Goal: Task Accomplishment & Management: Complete application form

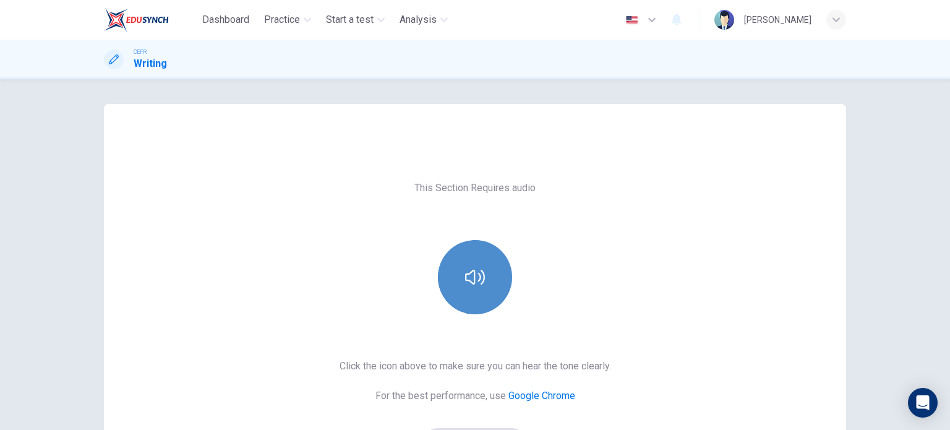
click at [461, 262] on button "button" at bounding box center [475, 277] width 74 height 74
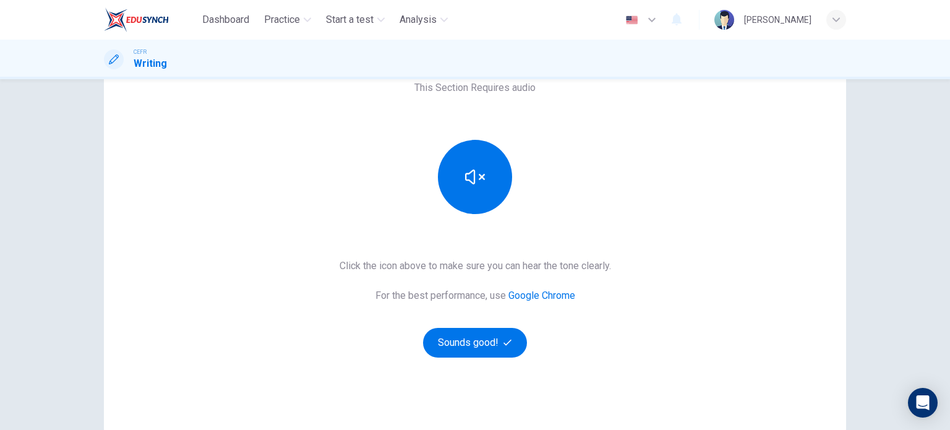
scroll to position [108, 0]
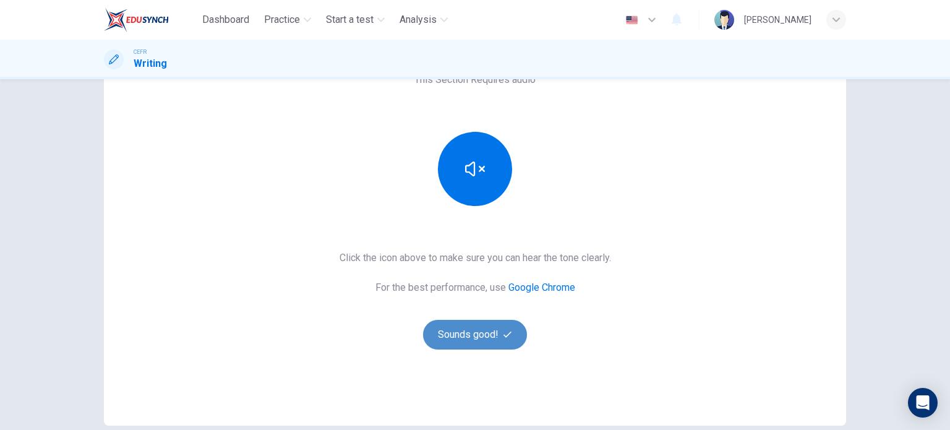
click at [481, 333] on button "Sounds good!" at bounding box center [475, 335] width 104 height 30
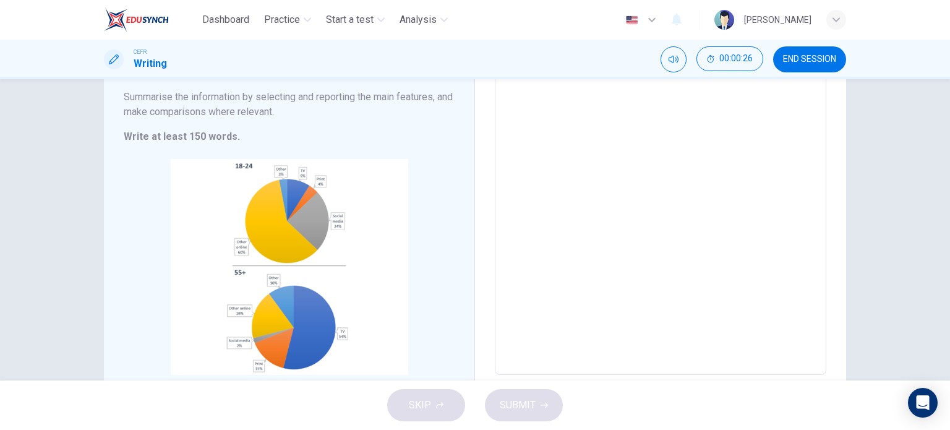
scroll to position [138, 0]
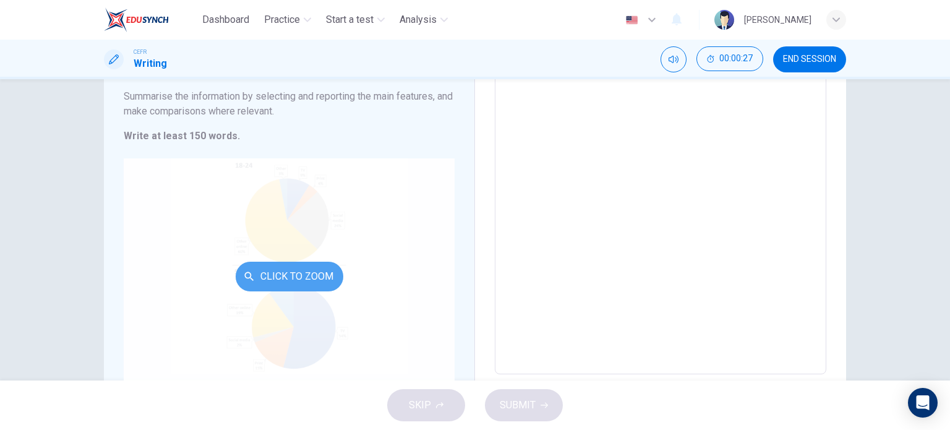
click at [307, 278] on button "Click to Zoom" at bounding box center [290, 277] width 108 height 30
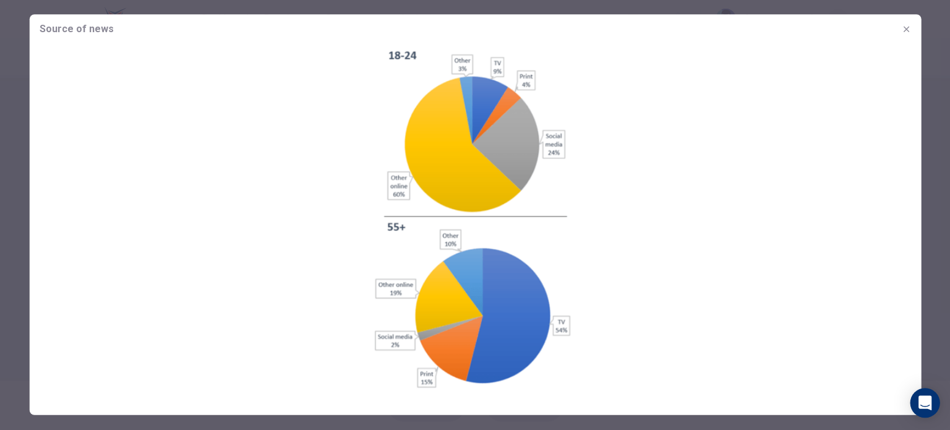
scroll to position [0, 0]
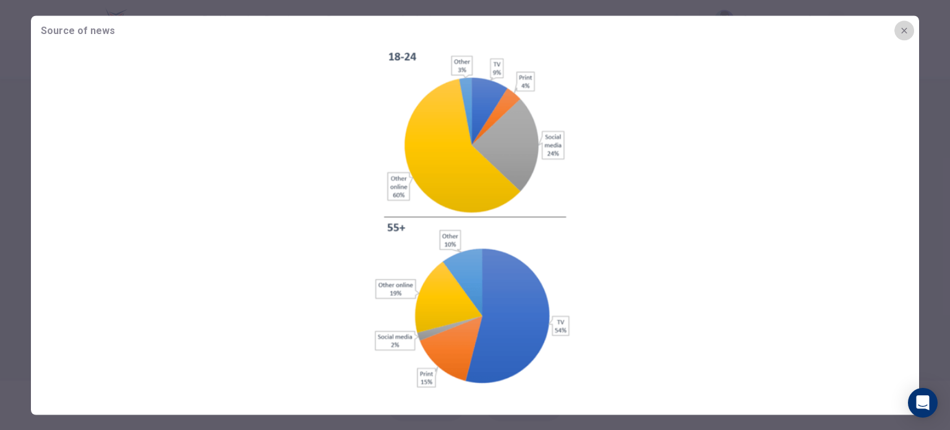
click at [902, 34] on icon "button" at bounding box center [904, 30] width 10 height 10
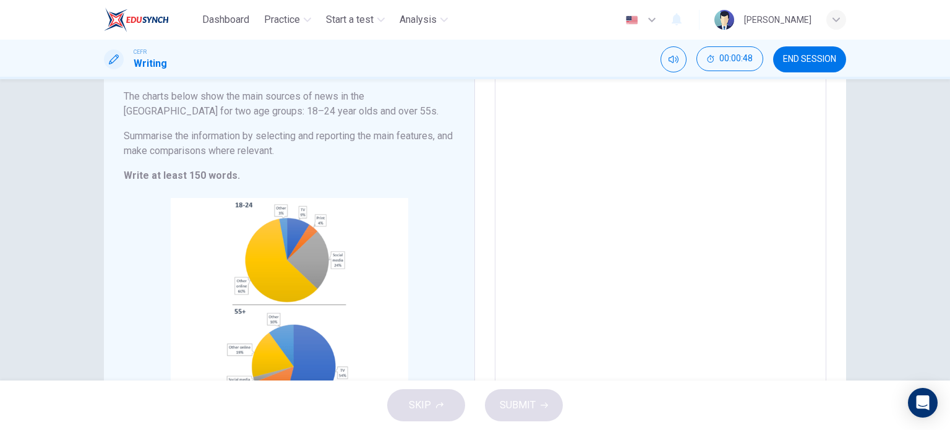
scroll to position [91, 0]
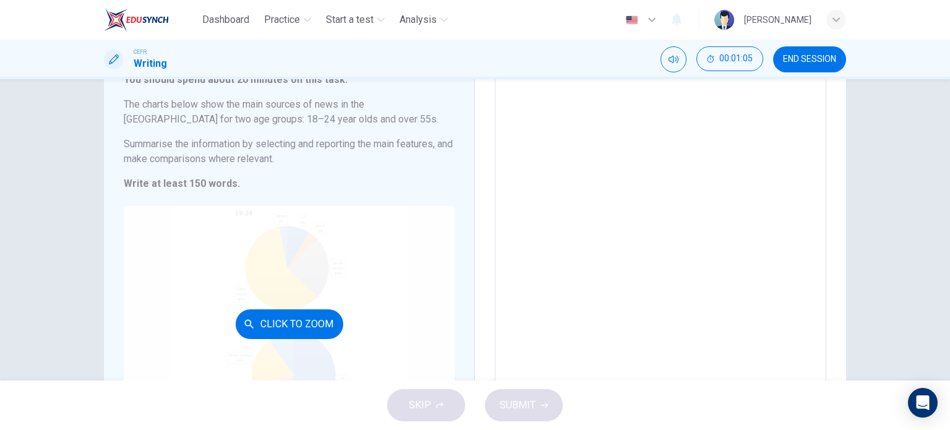
click at [282, 331] on button "Click to Zoom" at bounding box center [290, 324] width 108 height 30
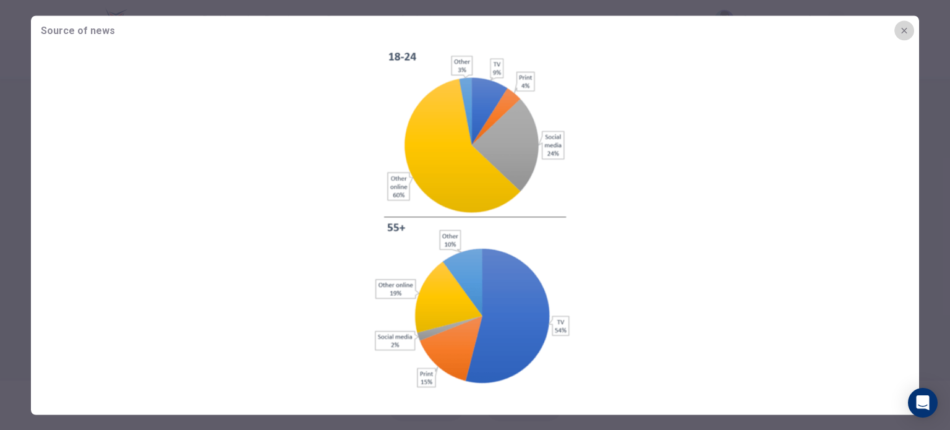
click at [913, 27] on button "button" at bounding box center [904, 30] width 20 height 20
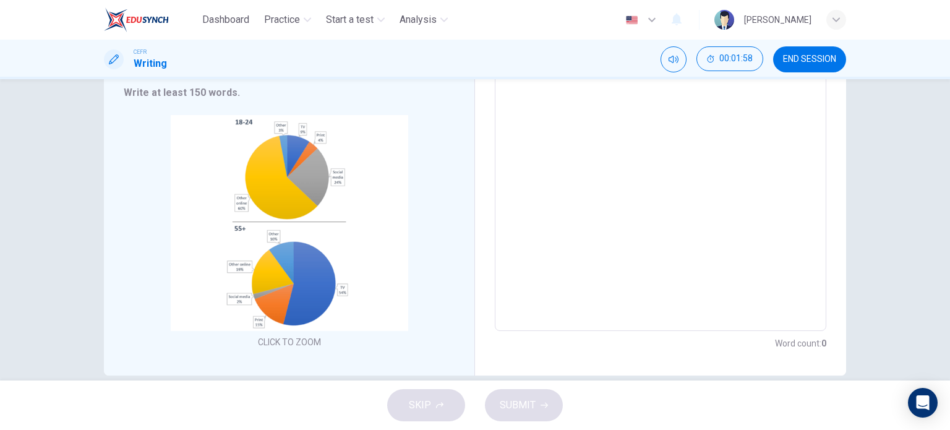
scroll to position [184, 0]
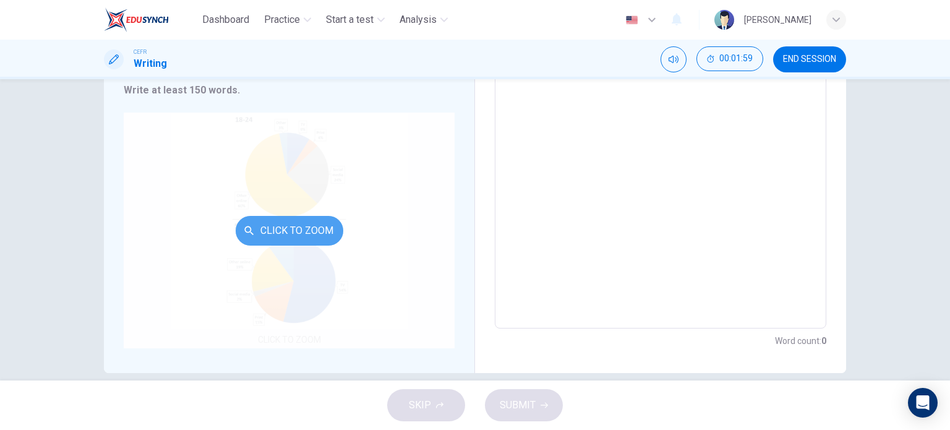
click at [316, 239] on button "Click to Zoom" at bounding box center [290, 231] width 108 height 30
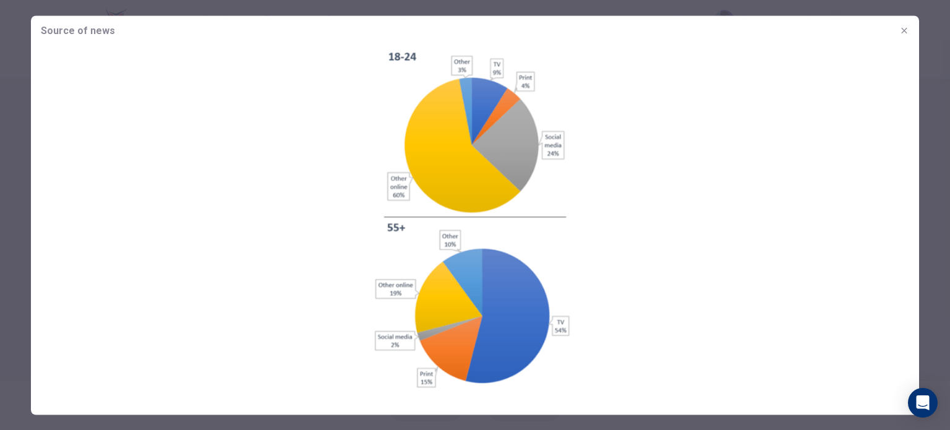
click at [832, 226] on img at bounding box center [475, 218] width 888 height 346
click at [836, 185] on img at bounding box center [475, 218] width 888 height 346
click at [906, 23] on button "button" at bounding box center [904, 30] width 20 height 20
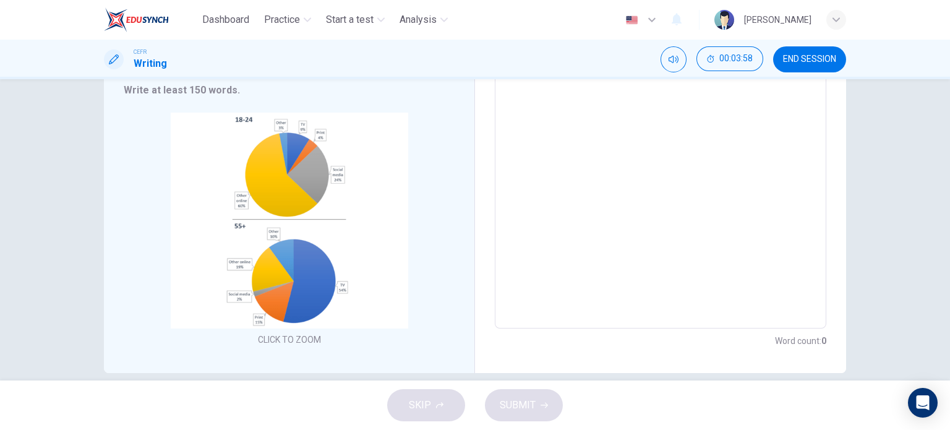
click at [906, 23] on header "Dashboard Practice Start a test Analysis English en ​ NURHAFIZAH IZZATI BINTI M…" at bounding box center [475, 20] width 950 height 40
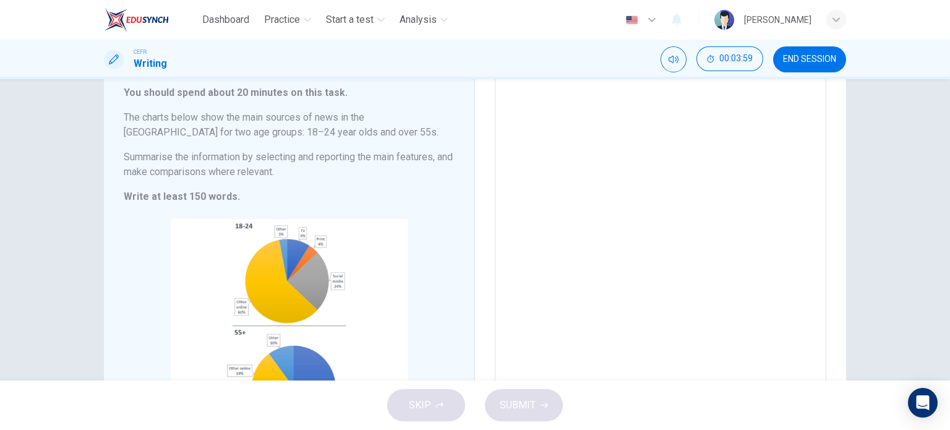
click at [616, 160] on textarea at bounding box center [660, 252] width 314 height 345
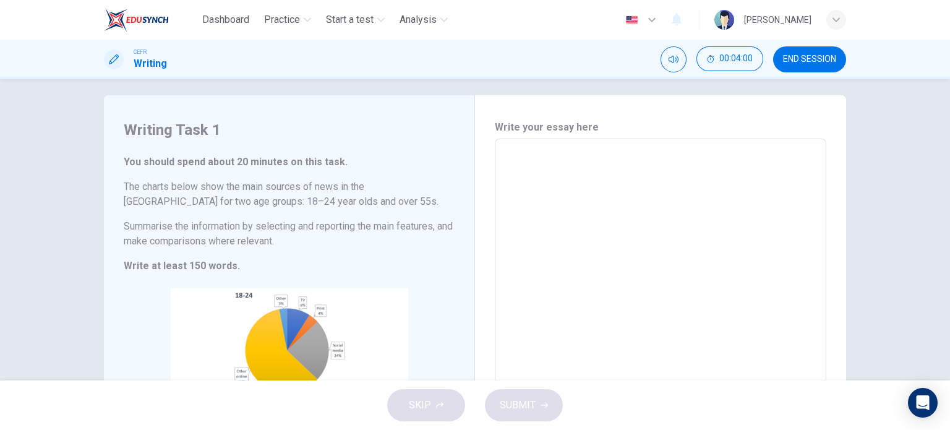
scroll to position [2, 0]
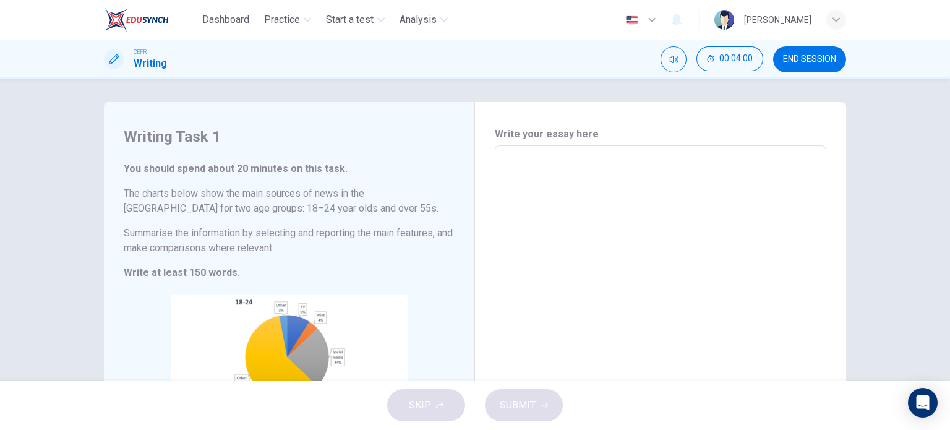
type textarea "g"
type textarea "x"
type textarea "gh"
type textarea "x"
type textarea "gh"
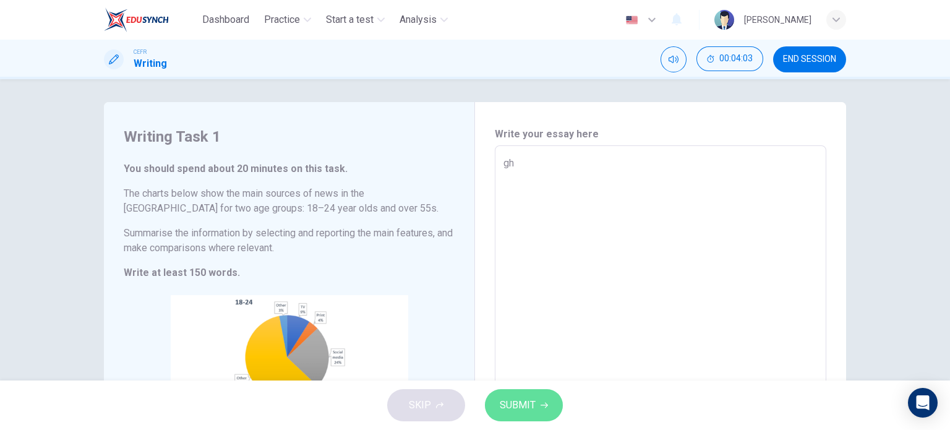
click at [521, 414] on button "SUBMIT" at bounding box center [524, 405] width 78 height 32
type textarea "x"
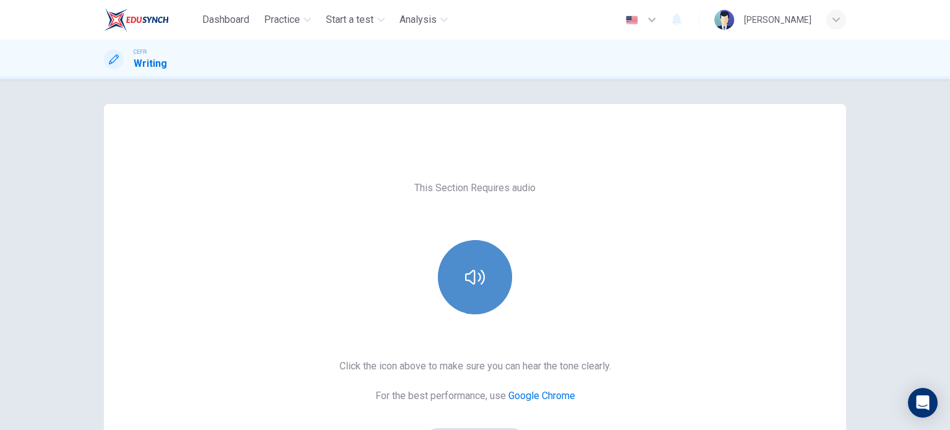
click at [479, 281] on icon "button" at bounding box center [475, 277] width 20 height 20
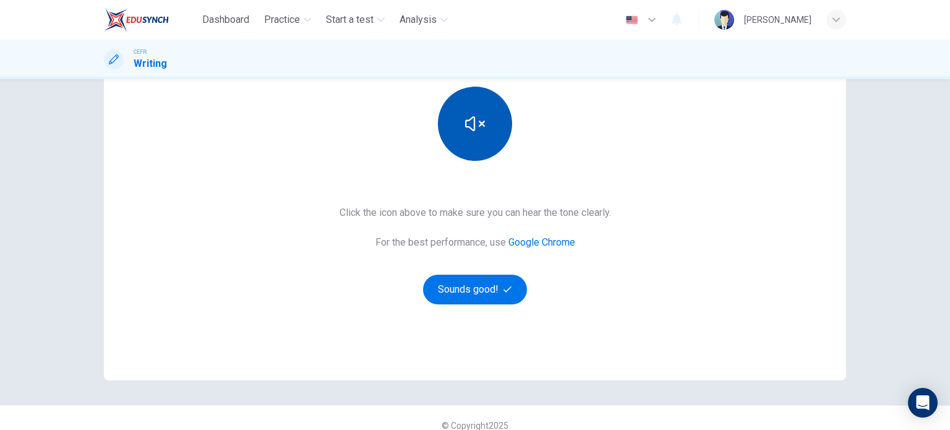
scroll to position [156, 0]
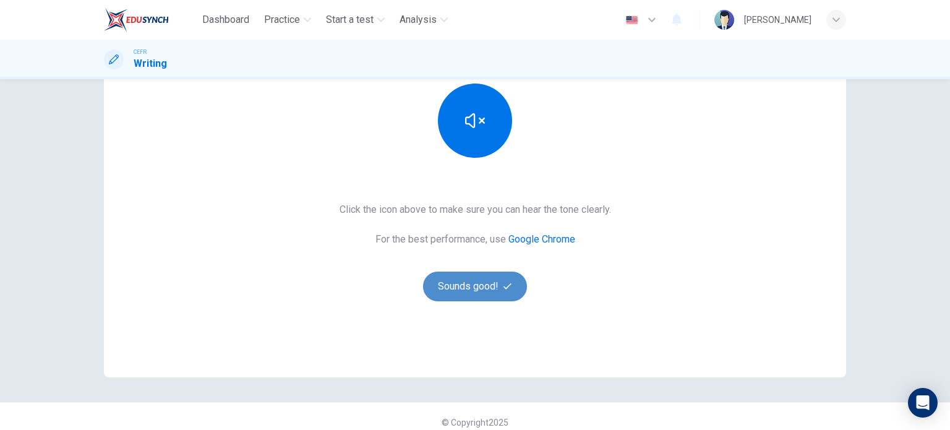
click at [455, 290] on button "Sounds good!" at bounding box center [475, 286] width 104 height 30
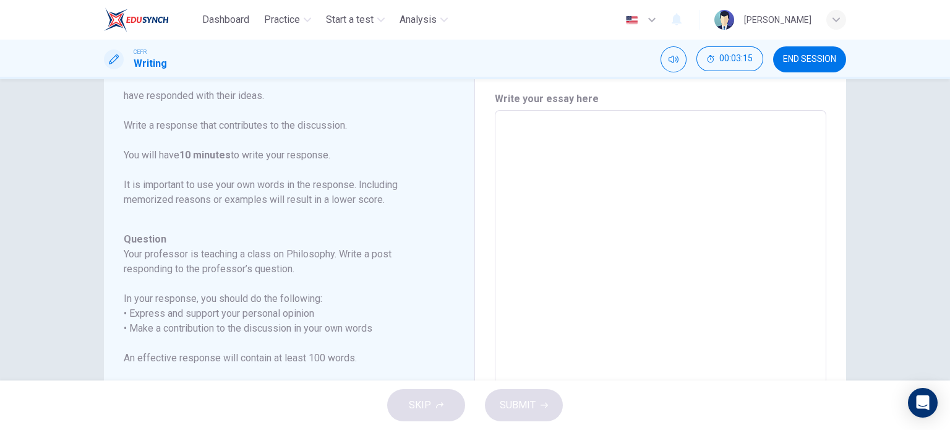
scroll to position [23, 0]
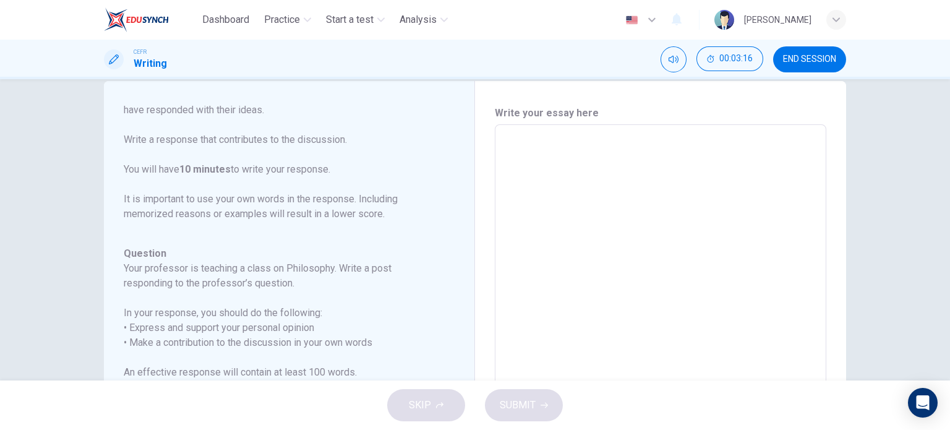
click at [516, 139] on textarea at bounding box center [660, 331] width 314 height 393
type textarea "F"
type textarea "x"
type textarea "Fr"
type textarea "x"
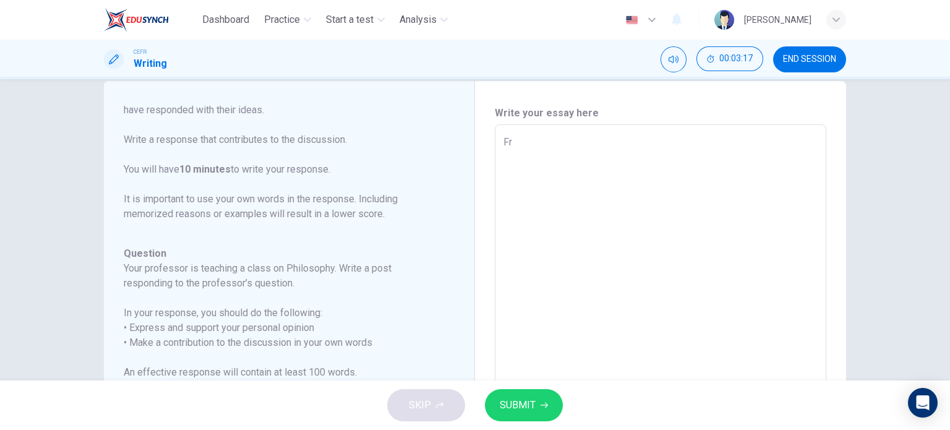
type textarea "Fre"
type textarea "x"
type textarea "Free"
type textarea "x"
type textarea "Free"
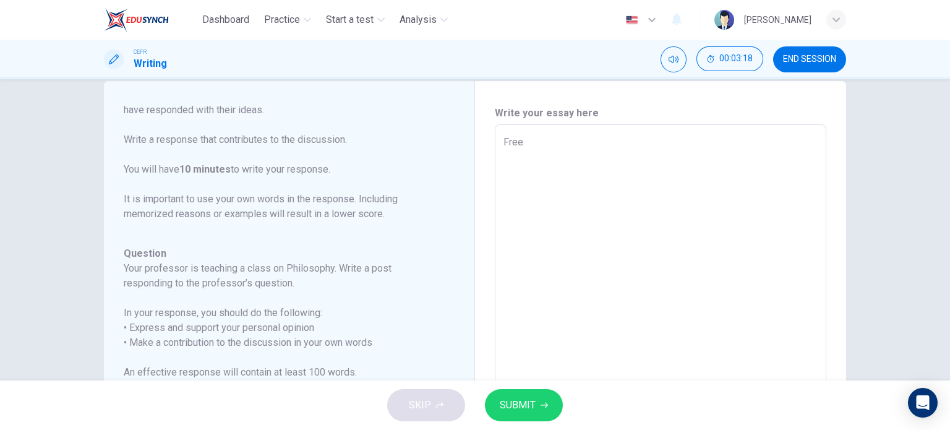
type textarea "x"
type textarea "Free w"
type textarea "x"
type textarea "Free wi"
type textarea "x"
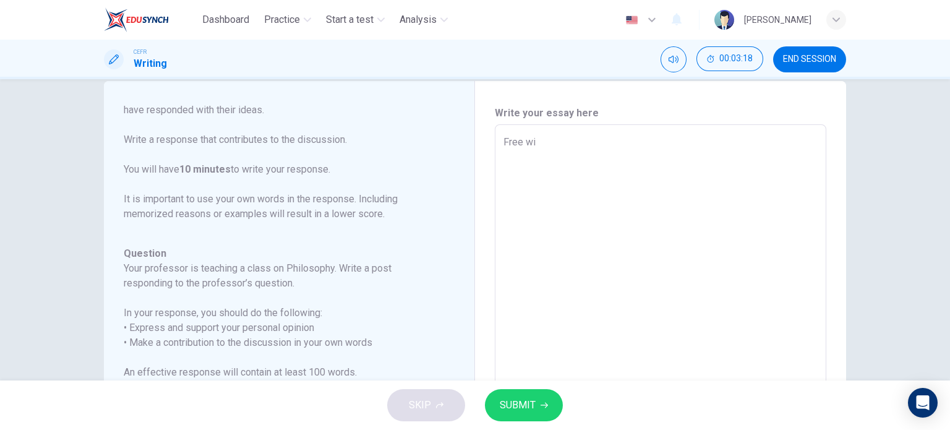
type textarea "Free wil"
type textarea "x"
type textarea "Free will"
type textarea "x"
type textarea "Free will"
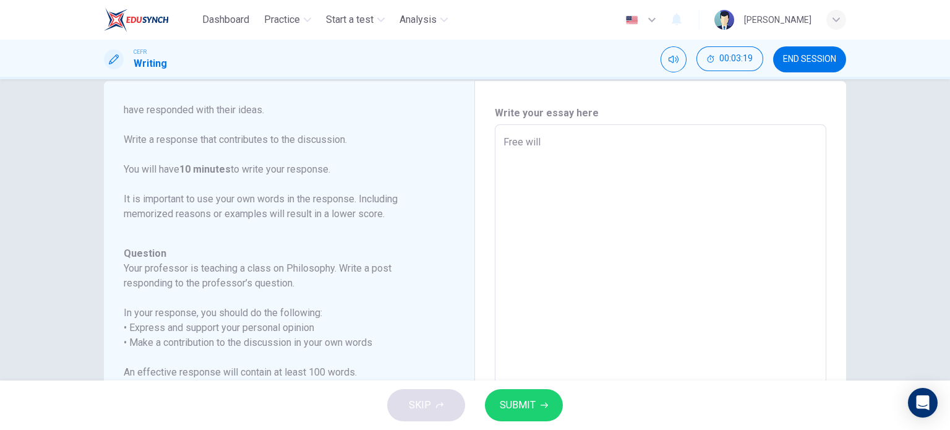
type textarea "x"
type textarea "Free will a"
type textarea "x"
type textarea "Free will an"
type textarea "x"
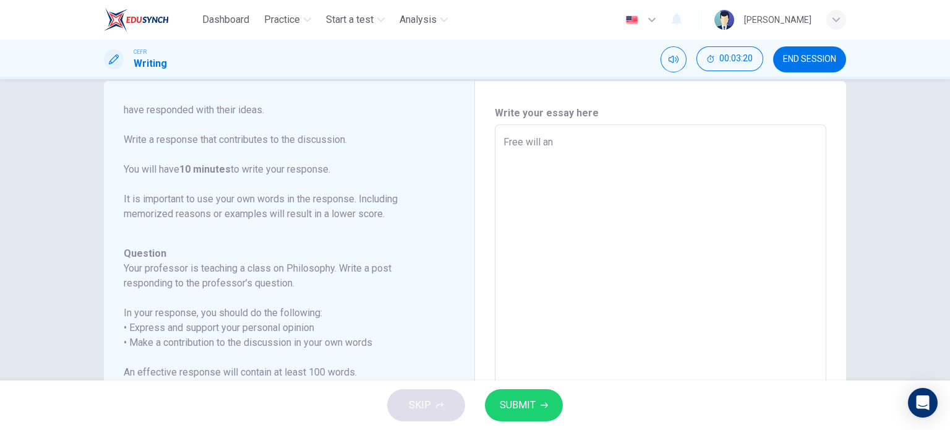
type textarea "Free will and"
type textarea "x"
type textarea "Free will and"
type textarea "x"
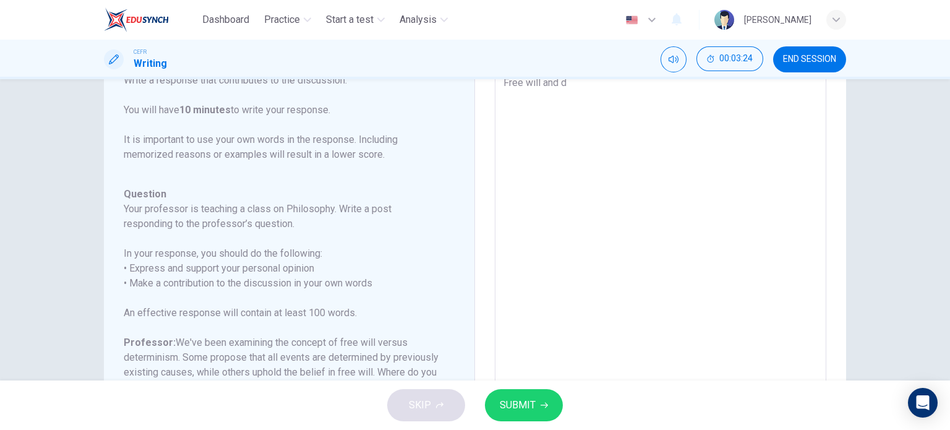
type textarea "Free will and de"
type textarea "x"
type textarea "Free will and det"
type textarea "x"
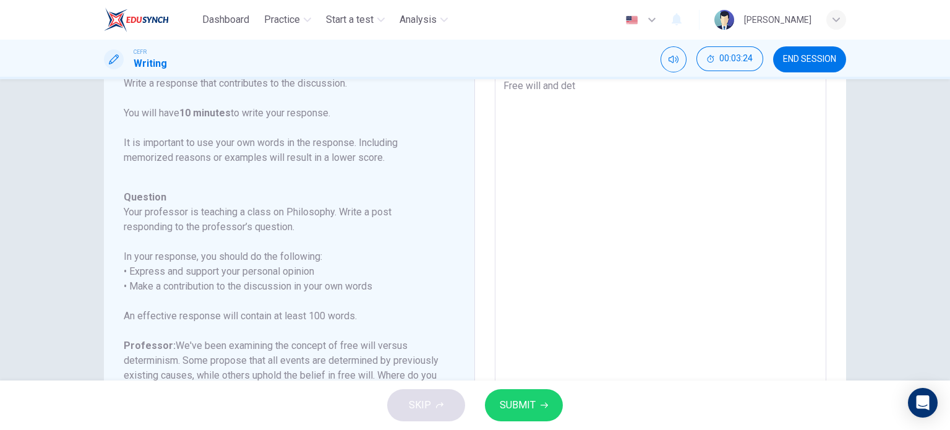
type textarea "Free will and dete"
type textarea "x"
type textarea "Free will and deter"
type textarea "x"
type textarea "Free will and determi"
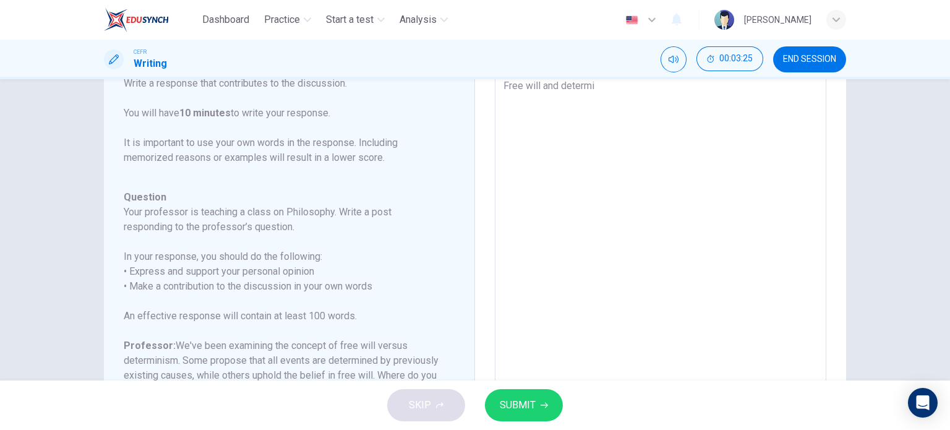
type textarea "x"
type textarea "Free will and determin"
type textarea "x"
type textarea "Free will and determini"
type textarea "x"
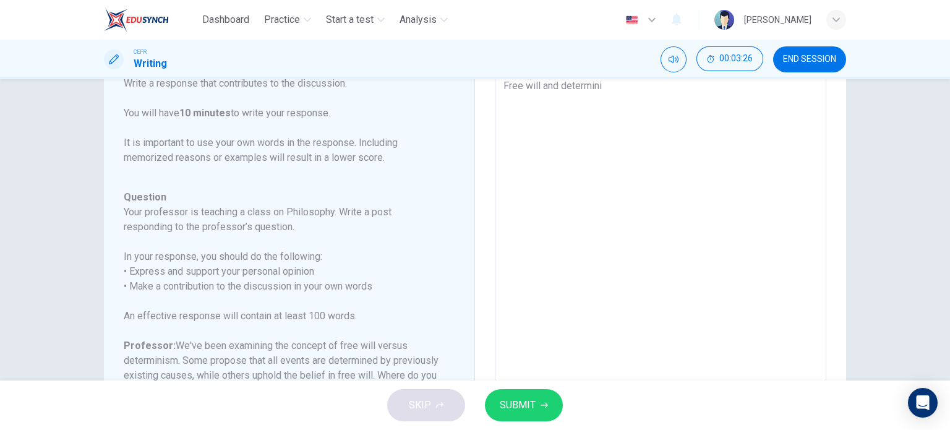
type textarea "Free will and determinis"
type textarea "x"
type textarea "Free will and determinism"
type textarea "x"
type textarea "Free will and determinism"
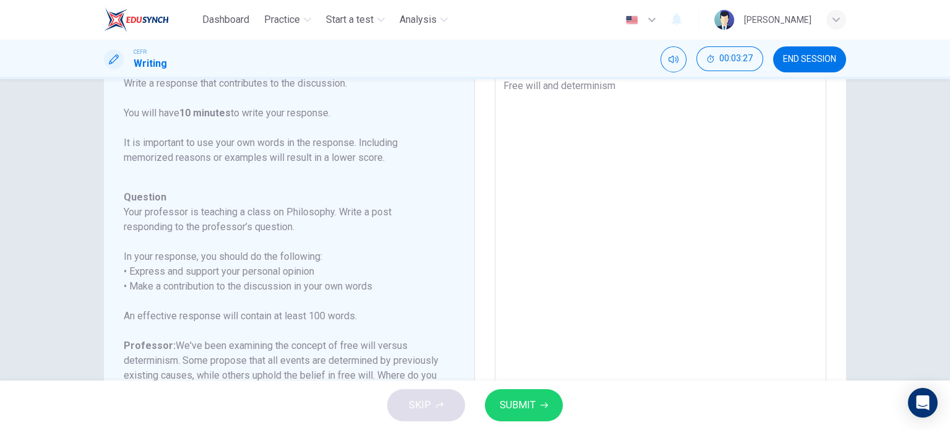
type textarea "x"
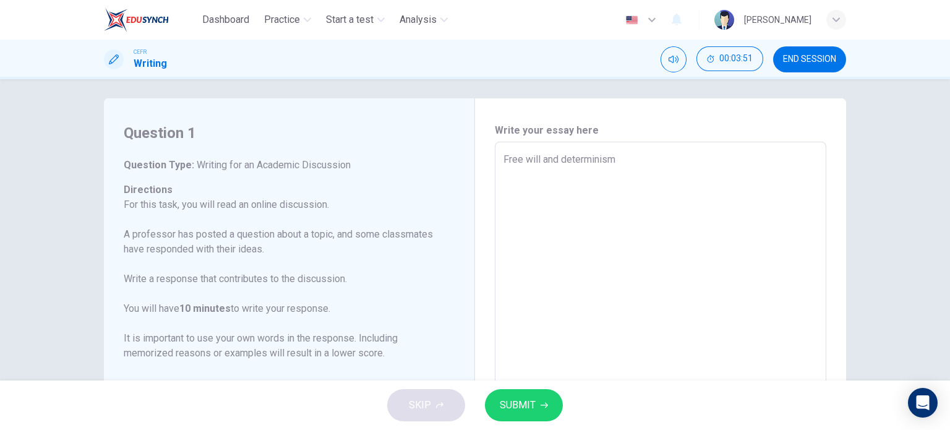
scroll to position [5, 0]
type textarea "Free will and determinism a"
type textarea "x"
type textarea "Free will and determinism are"
type textarea "x"
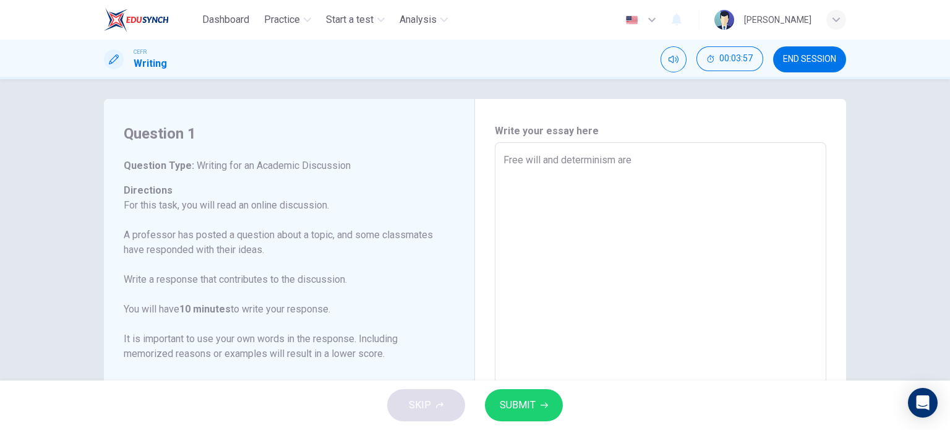
type textarea "Free will and determinism are"
type textarea "x"
type textarea "Free will and determinism are t"
type textarea "x"
type textarea "Free will and determinism are tw"
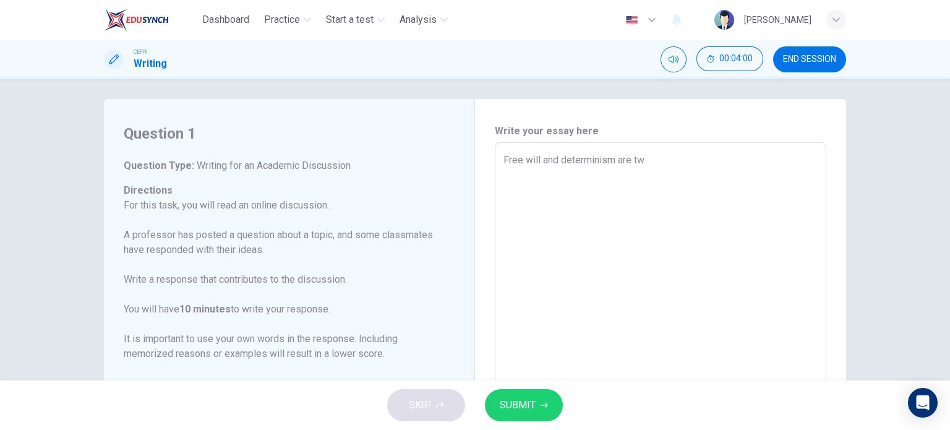
type textarea "x"
type textarea "Free will and determinism are two"
type textarea "x"
type textarea "Free will and determinism are two"
type textarea "x"
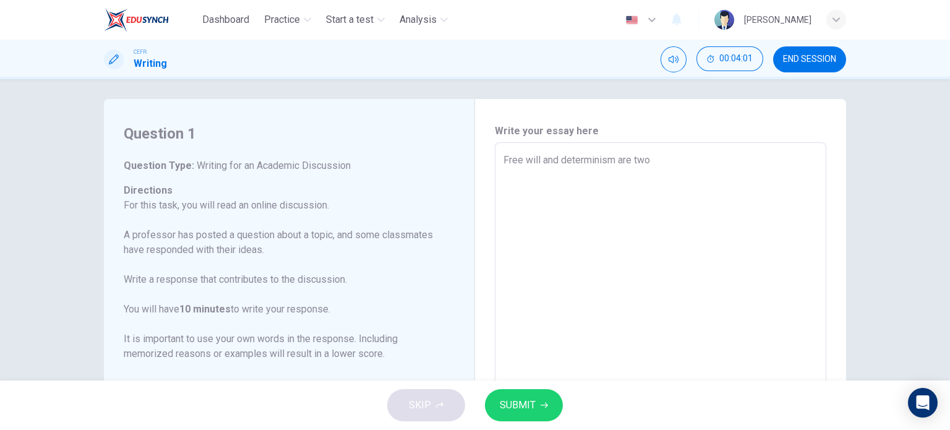
type textarea "Free will and determinism are two"
type textarea "x"
type textarea "Free will and determinism are tw"
type textarea "x"
type textarea "Free will and determinism are t"
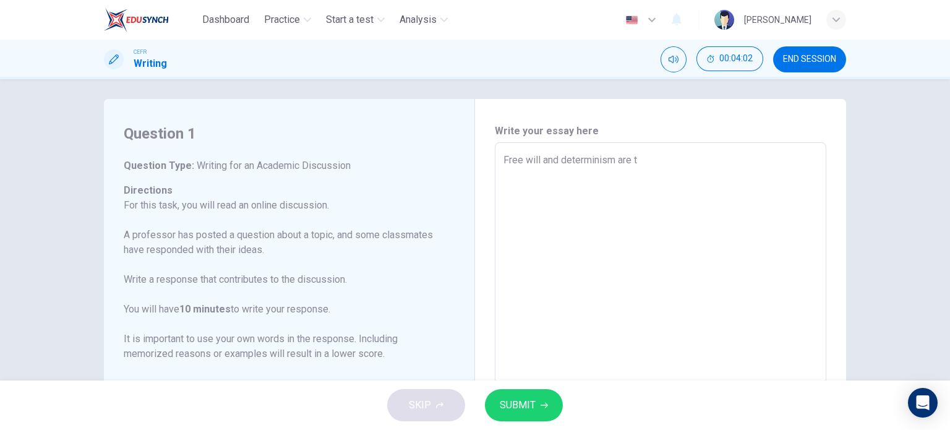
type textarea "x"
type textarea "Free will and determinism are"
type textarea "x"
type textarea "Free will and determinism are"
type textarea "x"
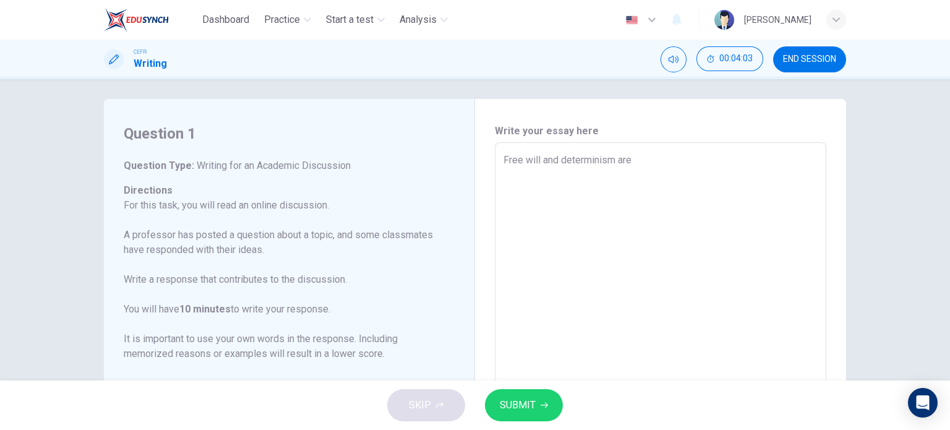
type textarea "Free will and determinism ar"
type textarea "x"
type textarea "Free will and determinism a"
type textarea "x"
type textarea "Free will and determinism"
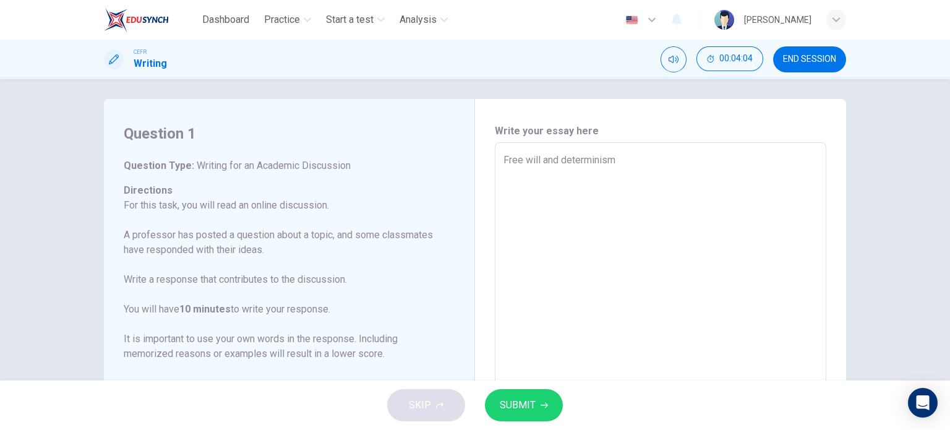
type textarea "x"
type textarea "Free will and determinism"
type textarea "x"
type textarea "Free will and determinism"
type textarea "x"
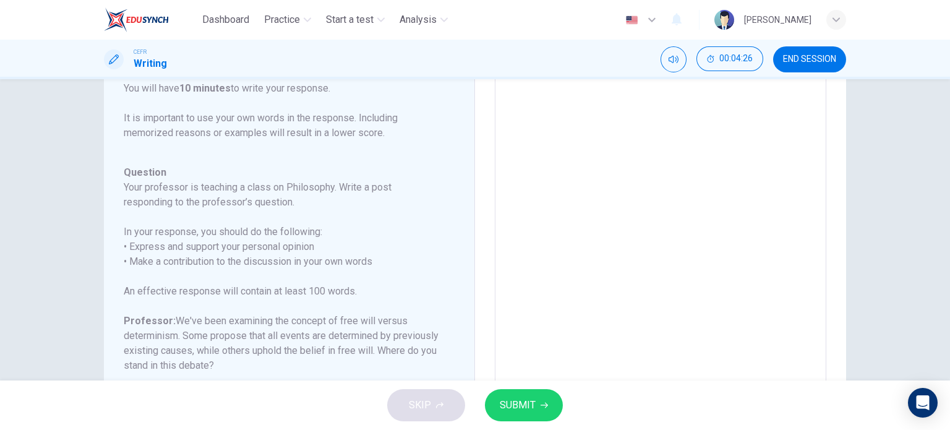
scroll to position [0, 0]
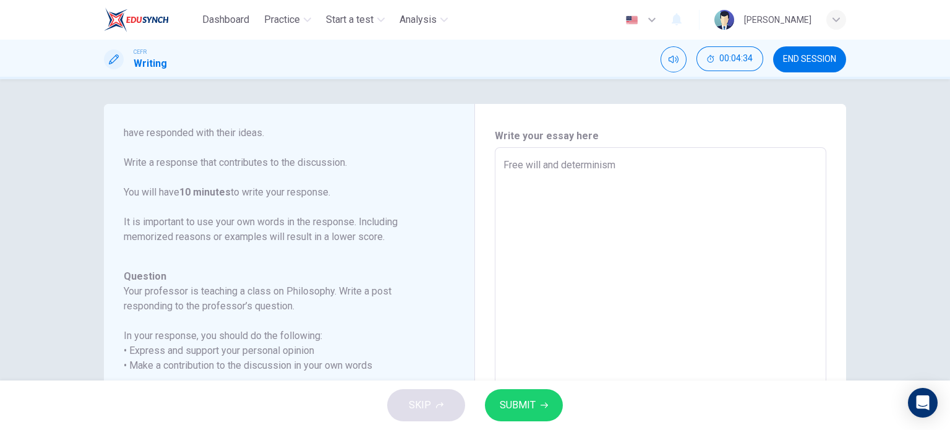
type textarea "Free will and determinism a"
type textarea "x"
type textarea "Free will and determinism ar"
type textarea "x"
type textarea "Free will and determinism are"
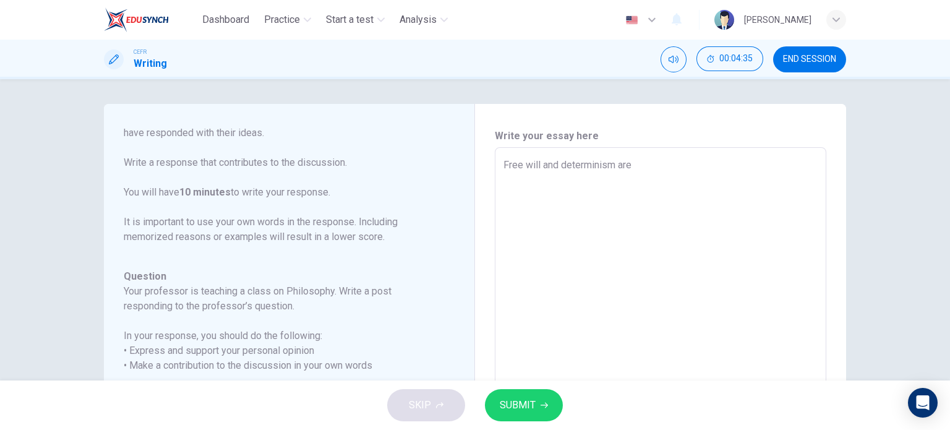
type textarea "x"
type textarea "Free will and determinism are"
type textarea "x"
type textarea "Free will and determinism are t"
type textarea "x"
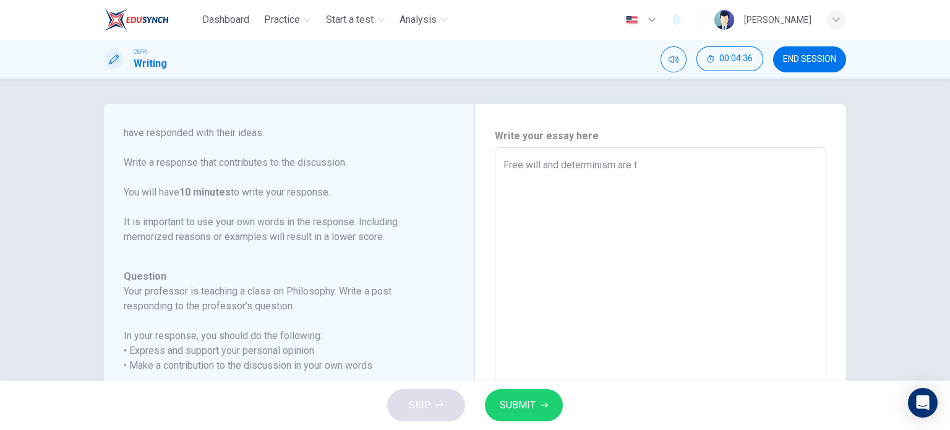
type textarea "Free will and determinism are tw"
type textarea "x"
type textarea "Free will and determinism are two"
type textarea "x"
type textarea "Free will and determinism are two"
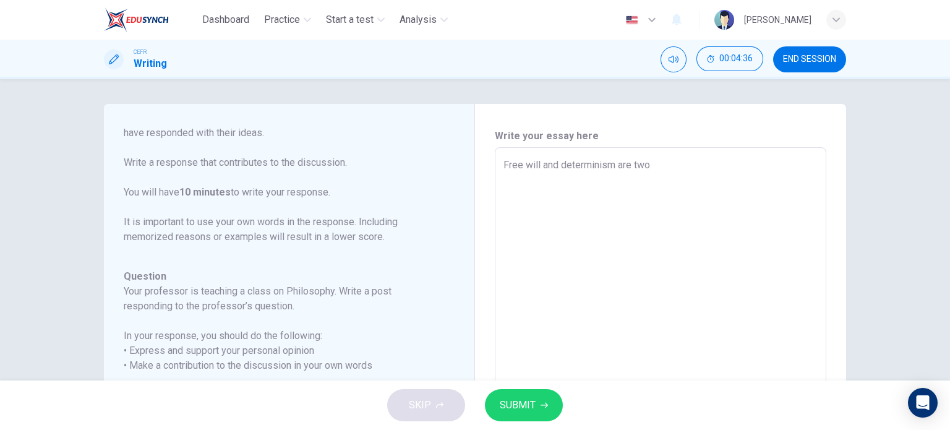
type textarea "x"
type textarea "Free will and determinism are two d"
type textarea "x"
type textarea "Free will and determinism are two di"
type textarea "x"
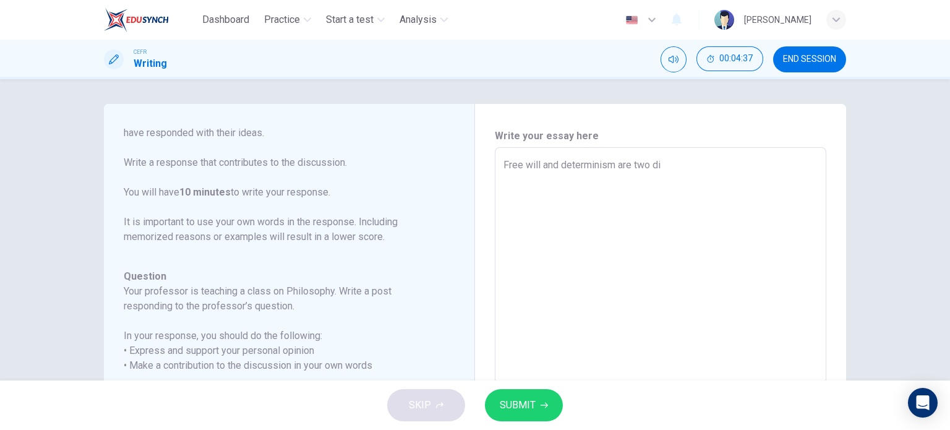
type textarea "Free will and determinism are two dif"
type textarea "x"
type textarea "Free will and determinism are two diff"
type textarea "x"
type textarea "Free will and determinism are two diffe"
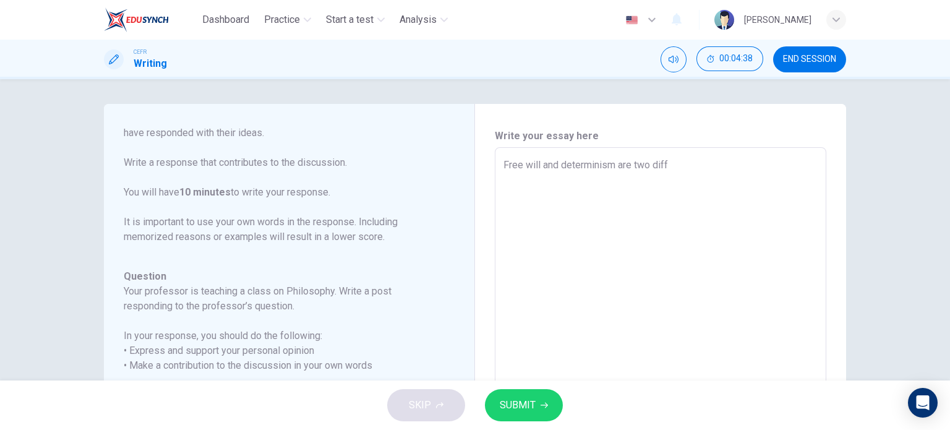
type textarea "x"
type textarea "Free will and determinism are two differ"
type textarea "x"
type textarea "Free will and determinism are two differe"
type textarea "x"
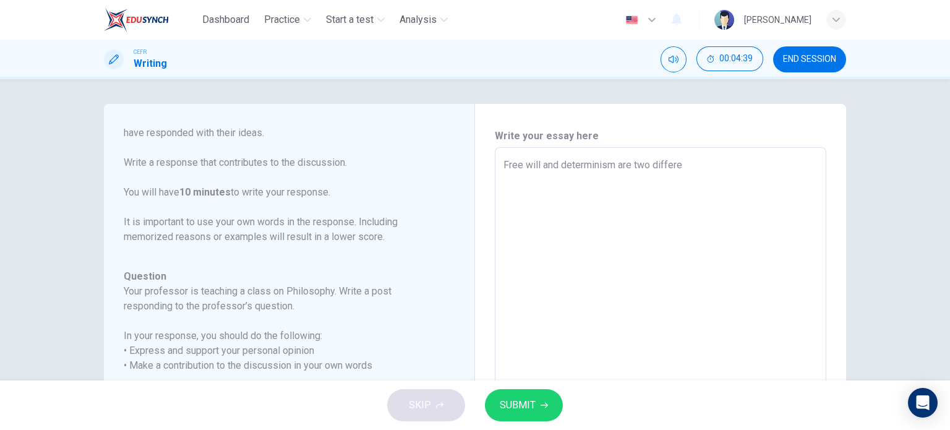
type textarea "Free will and determinism are two differen"
type textarea "x"
type textarea "Free will and determinism are two different"
type textarea "x"
type textarea "Free will and determinism are two different"
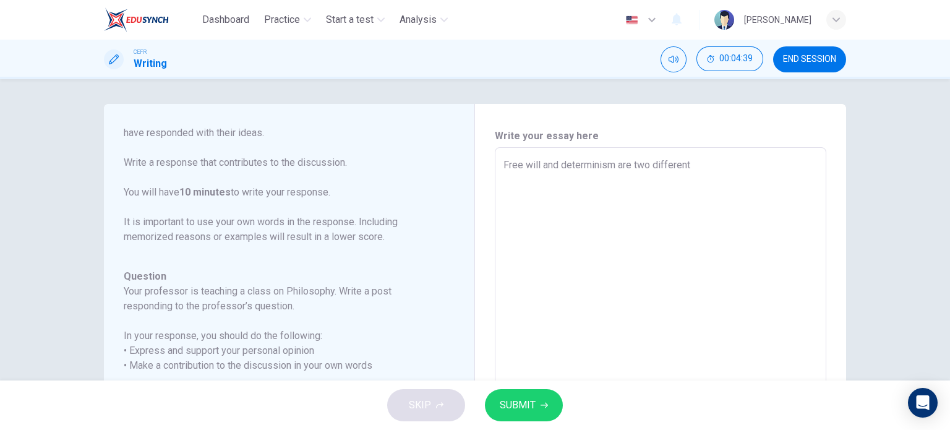
type textarea "x"
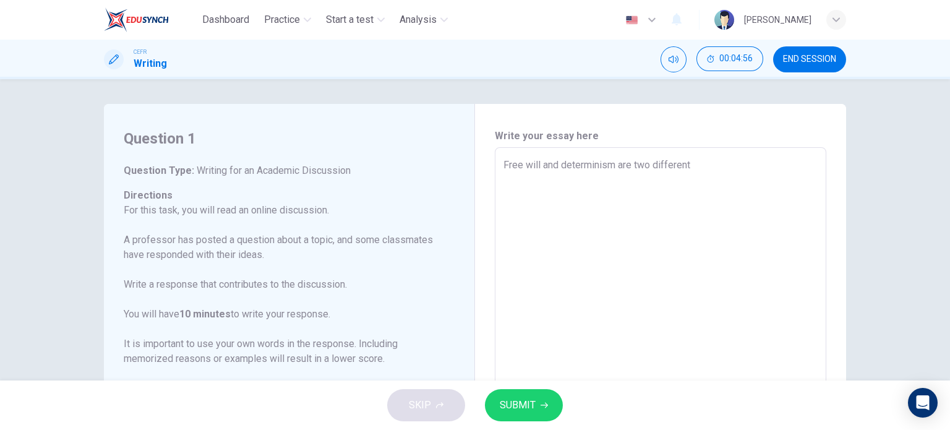
scroll to position [2, 0]
type textarea "Free will and determinism are two different be"
type textarea "x"
type textarea "Free will and determinism are two different bel"
type textarea "x"
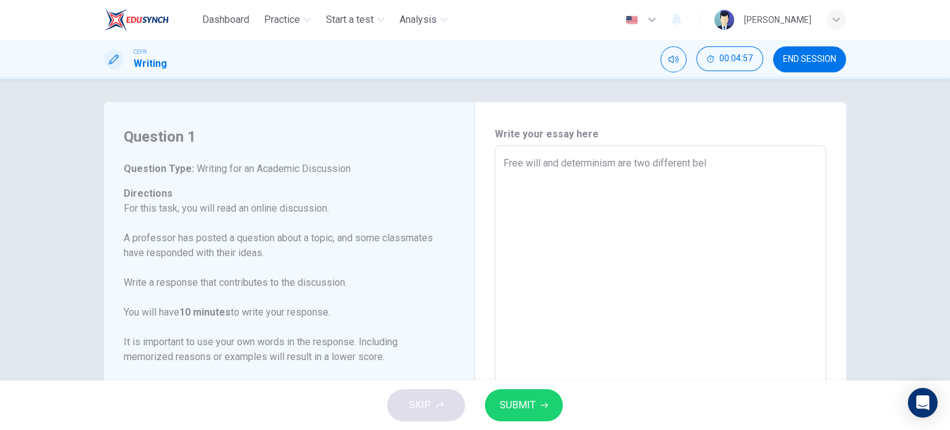
type textarea "Free will and determinism are two different beli"
type textarea "x"
type textarea "Free will and determinism are two different belie"
type textarea "x"
type textarea "Free will and determinism are two different belied"
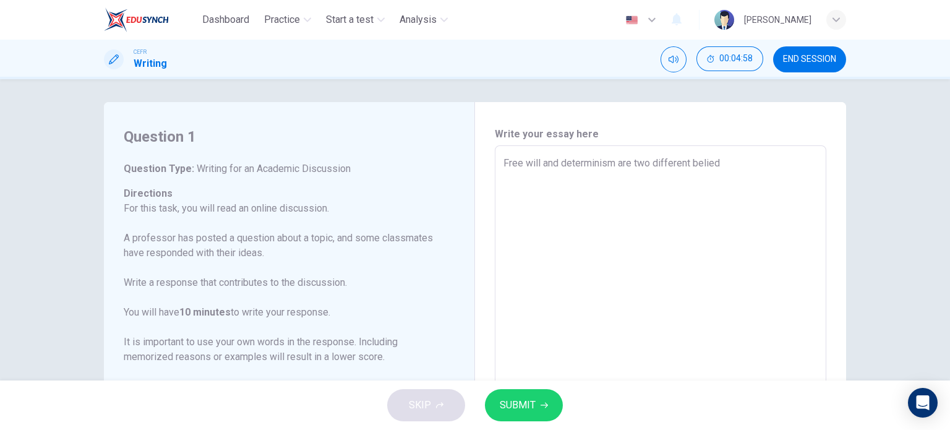
type textarea "x"
type textarea "Free will and determinism are two different belieds"
type textarea "x"
type textarea "Free will and determinism are two different belied"
type textarea "x"
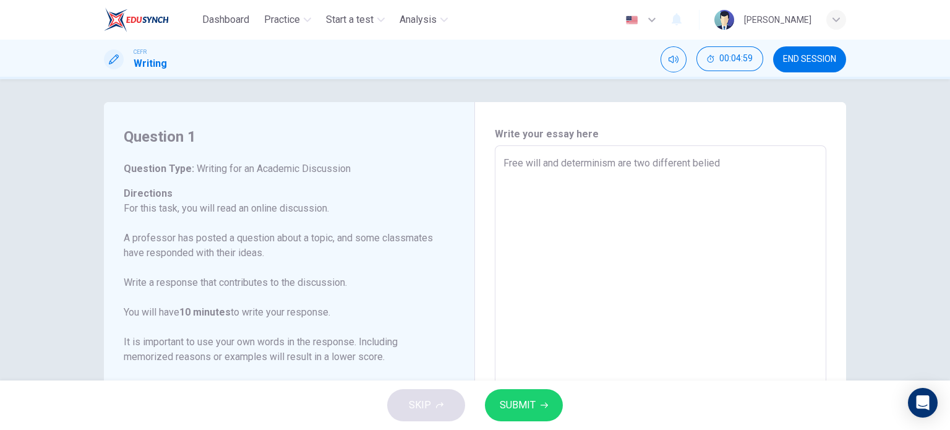
type textarea "Free will and determinism are two different belie"
type textarea "x"
type textarea "Free will and determinism are two different belief"
type textarea "x"
type textarea "Free will and determinism are two different beliefs"
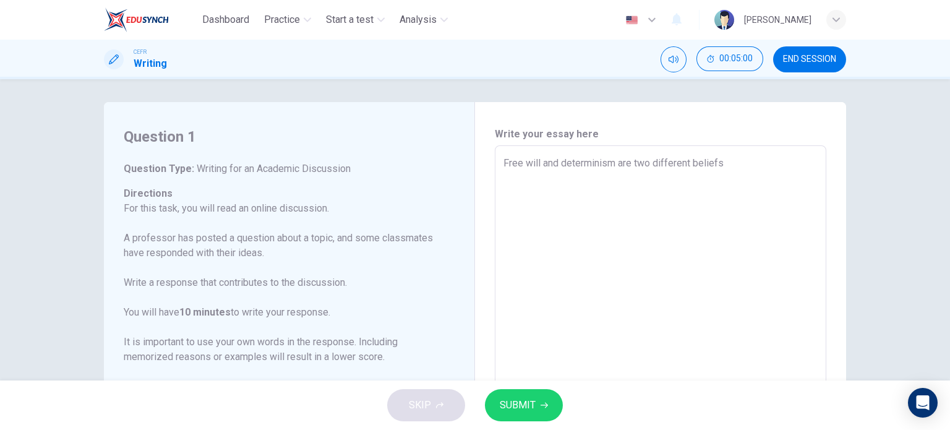
type textarea "x"
type textarea "Free will and determinism are two different beliefs"
type textarea "x"
type textarea "Free will and determinism are two different beliefs t"
type textarea "x"
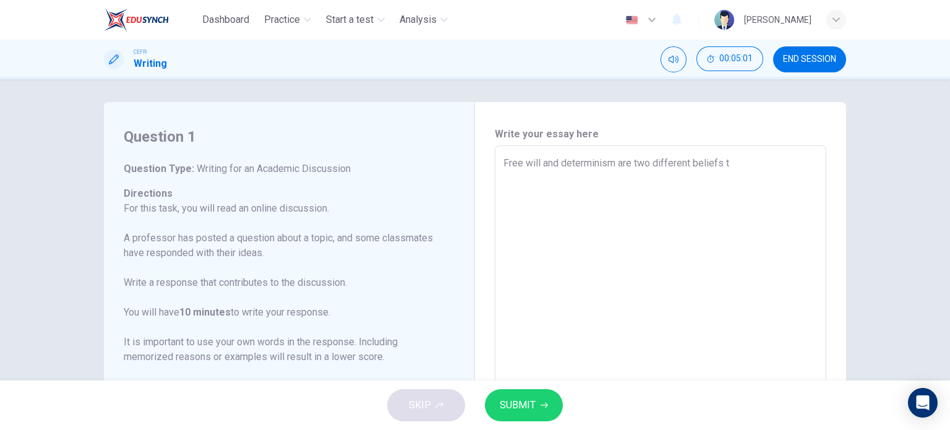
type textarea "Free will and determinism are two different beliefs th"
type textarea "x"
type textarea "Free will and determinism are two different beliefs tha"
type textarea "x"
type textarea "Free will and determinism are two different beliefs that"
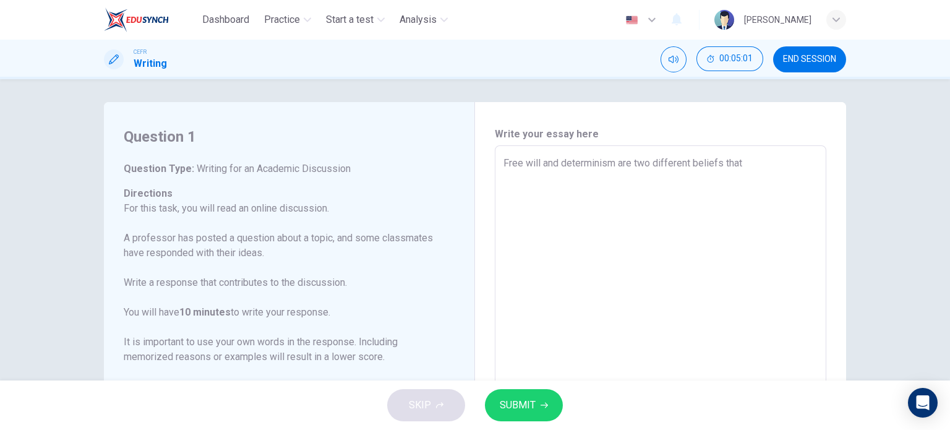
type textarea "x"
type textarea "Free will and determinism are two different beliefs that"
type textarea "x"
type textarea "Free will and determinism are two different beliefs that"
type textarea "x"
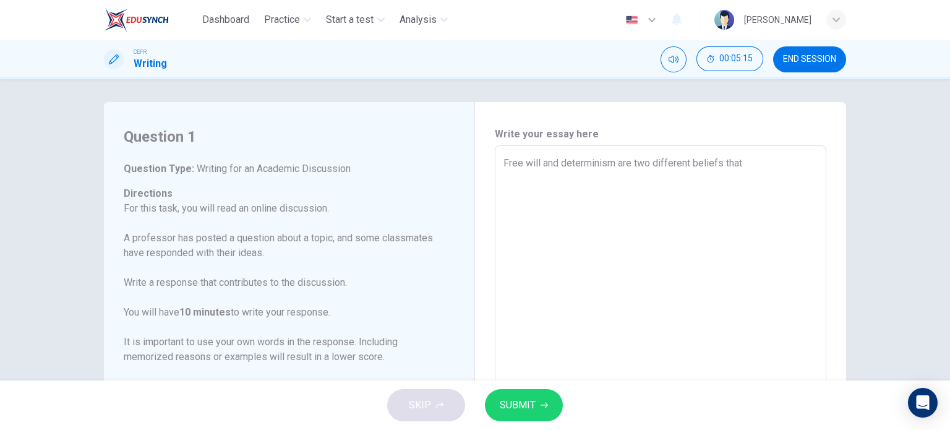
type textarea "Free will and determinism are two different beliefs tha"
type textarea "x"
type textarea "Free will and determinism are two different beliefs th"
type textarea "x"
type textarea "Free will and determinism are two different beliefs t"
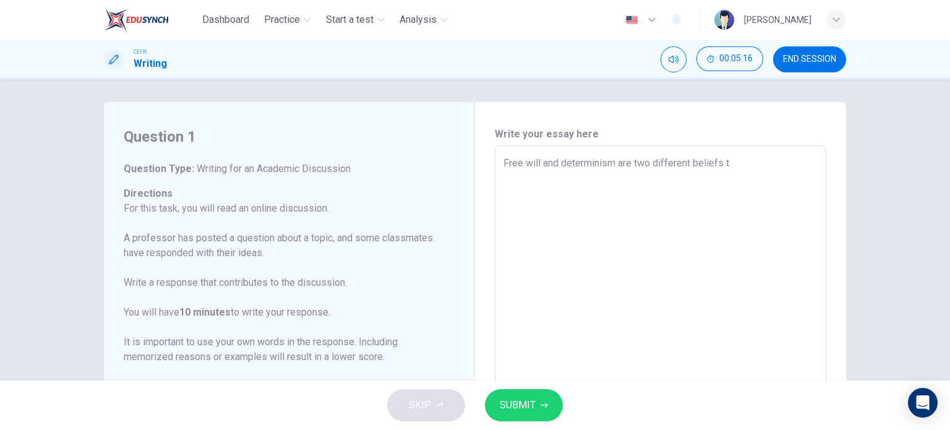
type textarea "x"
type textarea "Free will and determinism are two different beliefs"
type textarea "x"
type textarea "Free will and determinism are two different beliefs"
type textarea "x"
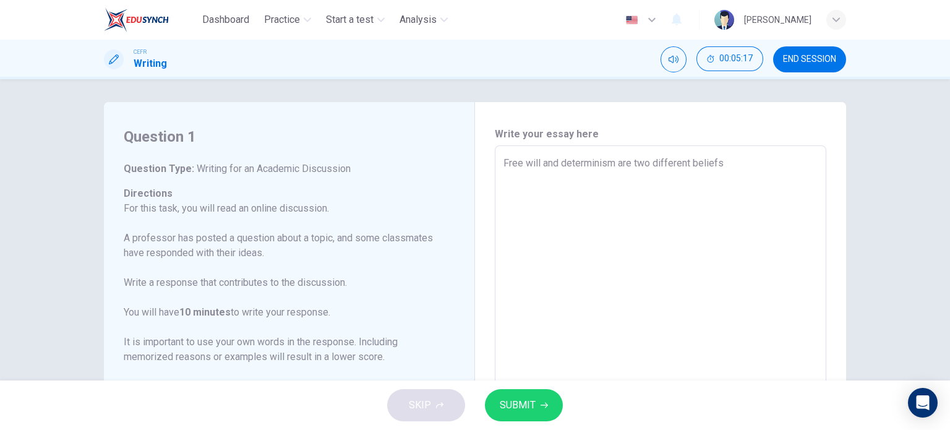
type textarea "Free will and determinism are two different beliefs"
type textarea "x"
type textarea "Free will and determinism are two different beliefs t"
type textarea "x"
type textarea "Free will and determinism are two different beliefs tha"
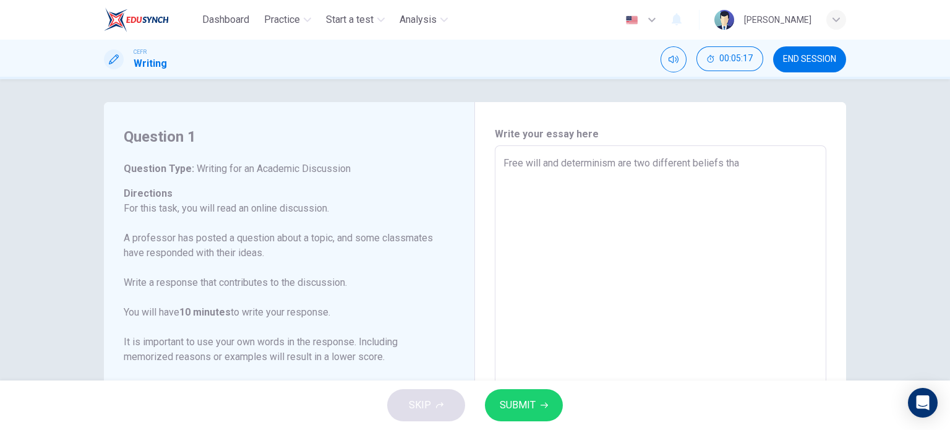
type textarea "x"
type textarea "Free will and determinism are two different beliefs that"
type textarea "x"
type textarea "Free will and determinism are two different beliefs that"
type textarea "x"
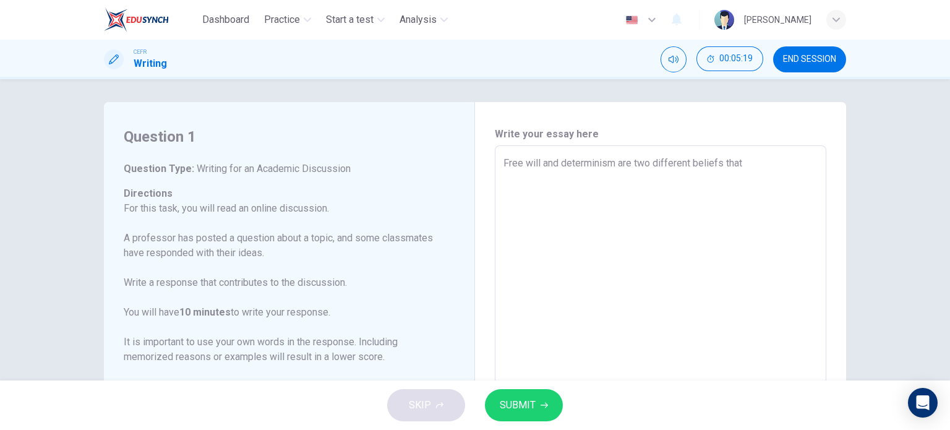
type textarea "Free will and determinism are two different beliefs that h"
type textarea "x"
type textarea "Free will and determinism are two different beliefs that ha"
type textarea "x"
type textarea "Free will and determinism are two different beliefs that has"
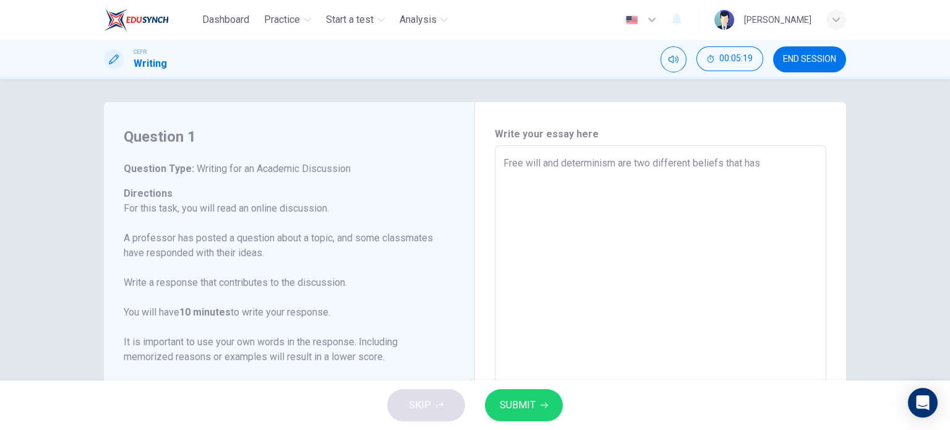
type textarea "x"
type textarea "Free will and determinism are two different beliefs that hav"
type textarea "x"
type textarea "Free will and determinism are two different beliefs that have"
type textarea "x"
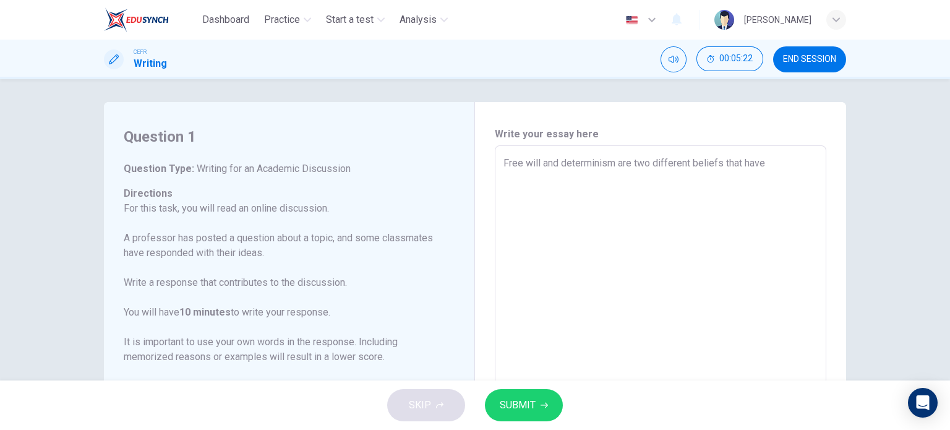
type textarea "Free will and determinism are two different beliefs that have"
type textarea "x"
type textarea "Free will and determinism are two different beliefs that have b"
type textarea "x"
type textarea "Free will and determinism are two different beliefs that have be"
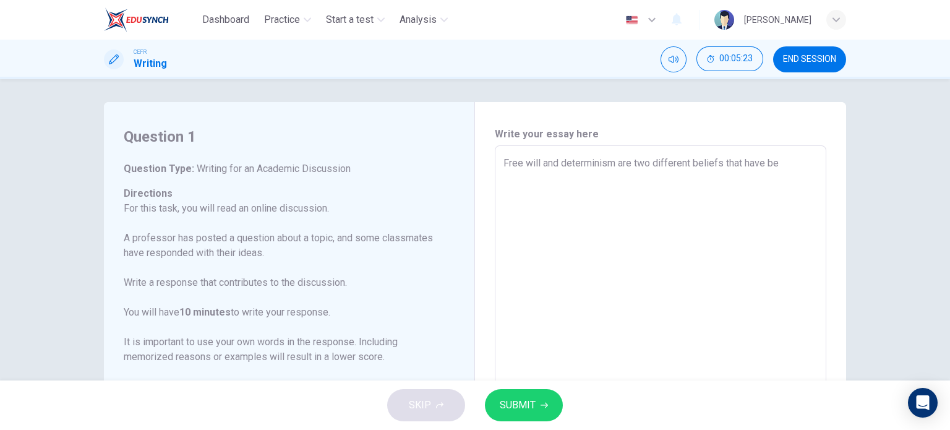
type textarea "x"
type textarea "Free will and determinism are two different beliefs that have bee"
type textarea "x"
type textarea "Free will and determinism are two different beliefs that have been"
type textarea "x"
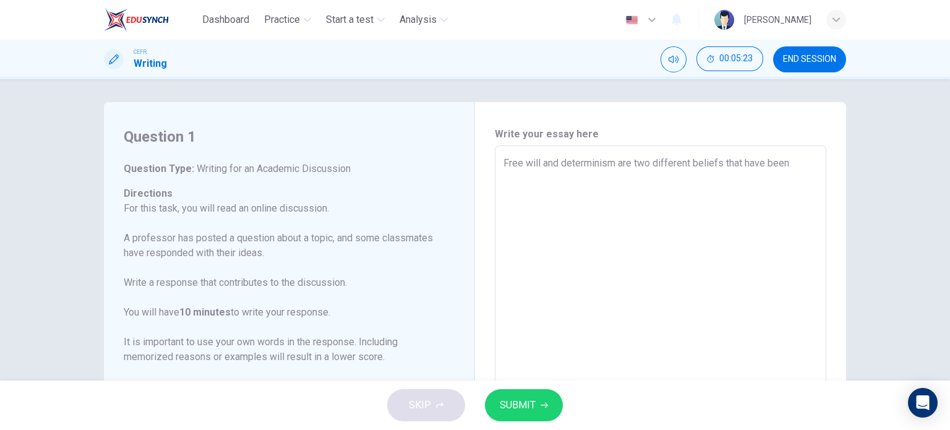
type textarea "Free will and determinism are two different beliefs that have been"
type textarea "x"
type textarea "Free will and determinism are two different beliefs that have been u"
type textarea "x"
type textarea "Free will and determinism are two different beliefs that have been up"
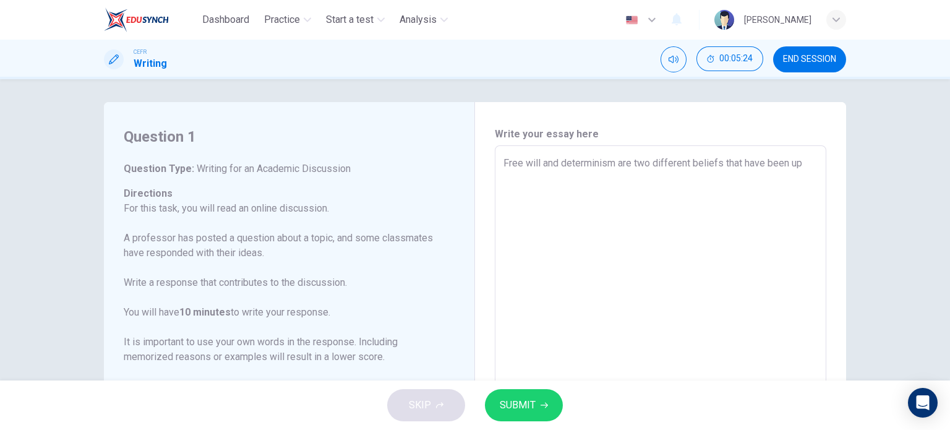
type textarea "x"
type textarea "Free will and determinism are two different beliefs that have been up t"
type textarea "x"
click at [568, 174] on textarea "Free will and determinism are two different beliefs that have been up for debat…" at bounding box center [660, 352] width 314 height 393
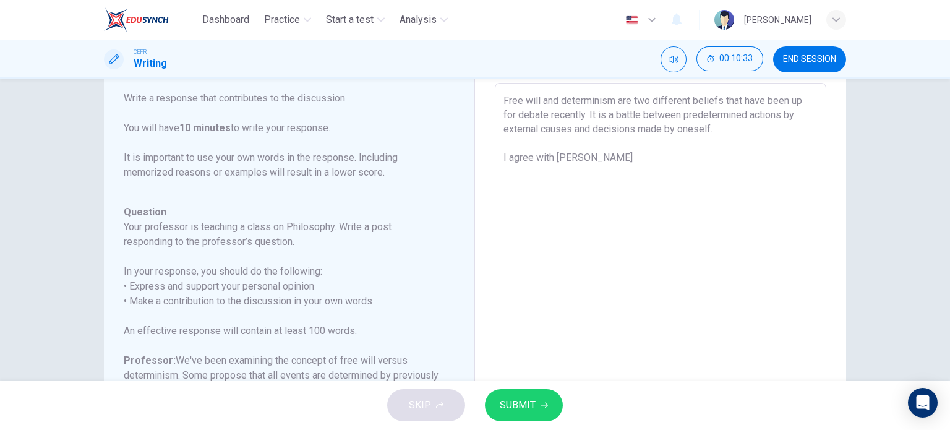
scroll to position [63, 0]
click at [694, 156] on textarea "Free will and determinism are two different beliefs that have been up for debat…" at bounding box center [660, 291] width 314 height 393
click at [524, 175] on textarea "Free will and determinism are two different beliefs that have been up for debat…" at bounding box center [660, 291] width 314 height 393
click at [542, 172] on textarea "Free will and determinism are two different beliefs that have been up for debat…" at bounding box center [660, 291] width 314 height 393
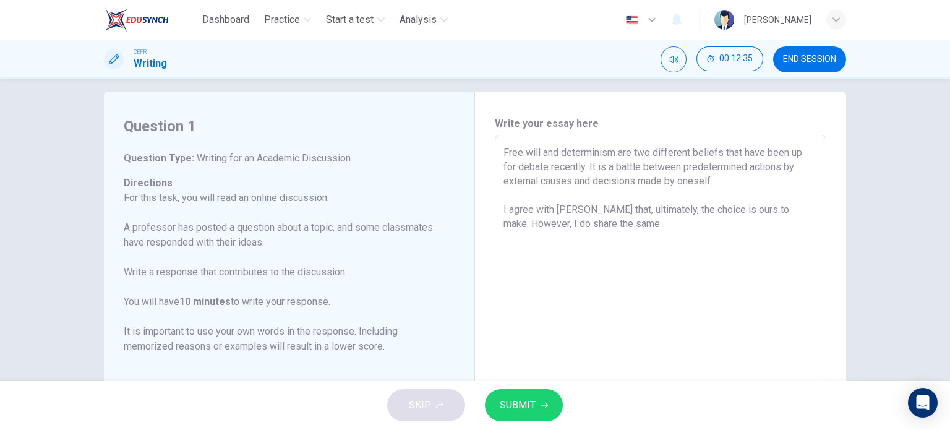
scroll to position [0, 0]
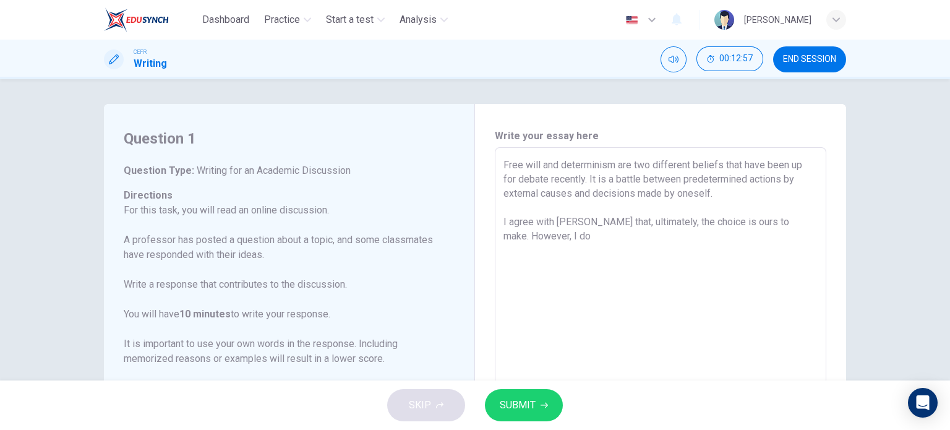
click at [769, 219] on textarea "Free will and determinism are two different beliefs that have been up for debat…" at bounding box center [660, 354] width 314 height 393
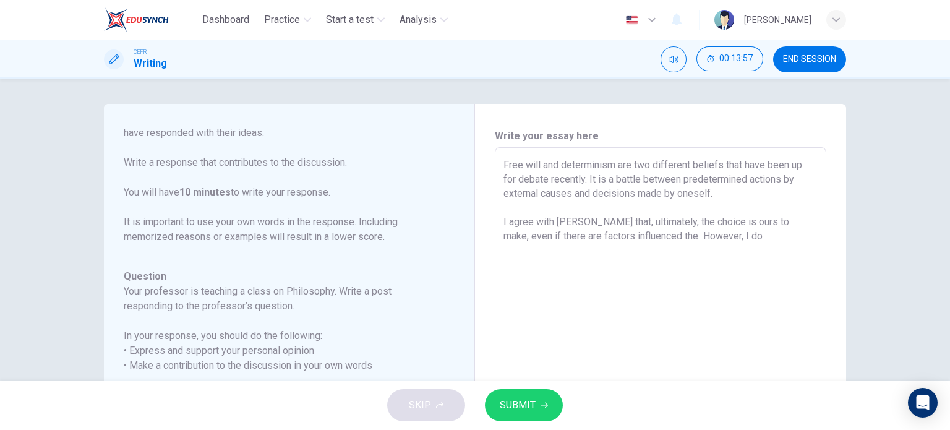
drag, startPoint x: 596, startPoint y: 266, endPoint x: 619, endPoint y: 244, distance: 32.4
click at [619, 244] on textarea "Free will and determinism are two different beliefs that have been up for debat…" at bounding box center [660, 354] width 314 height 393
click at [629, 237] on textarea "Free will and determinism are two different beliefs that have been up for debat…" at bounding box center [660, 354] width 314 height 393
click at [629, 234] on textarea "Free will and determinism are two different beliefs that have been up for debat…" at bounding box center [660, 354] width 314 height 393
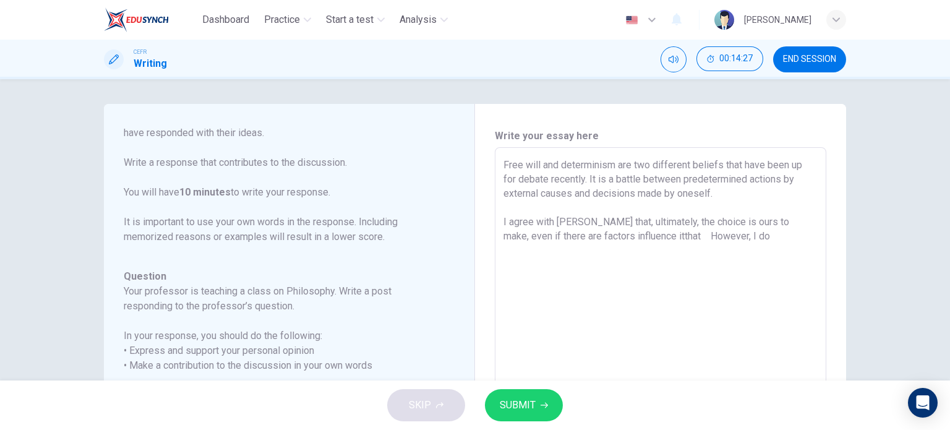
click at [645, 236] on textarea "Free will and determinism are two different beliefs that have been up for debat…" at bounding box center [660, 354] width 314 height 393
click at [651, 237] on textarea "Free will and determinism are two different beliefs that have been up for debat…" at bounding box center [660, 354] width 314 height 393
click at [720, 232] on textarea "Free will and determinism are two different beliefs that have been up for debat…" at bounding box center [660, 354] width 314 height 393
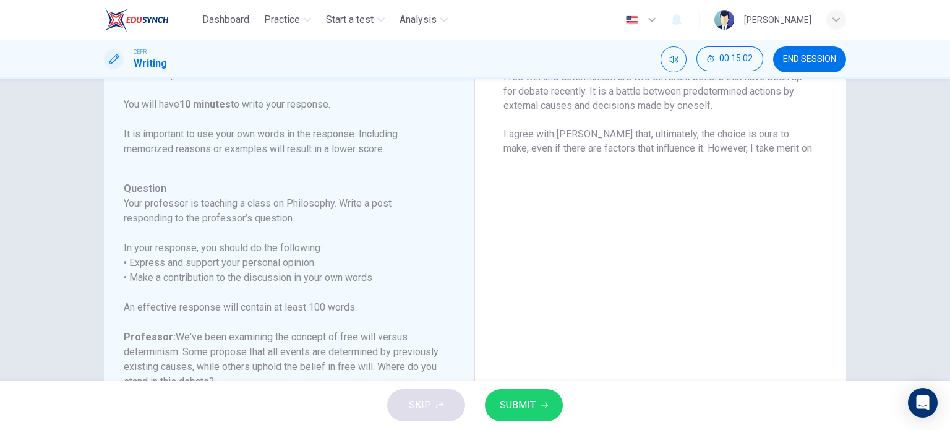
scroll to position [45, 0]
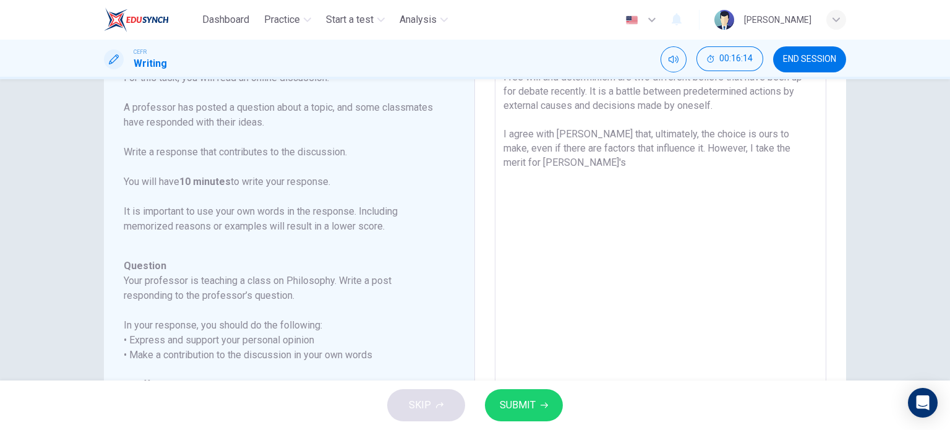
click at [730, 145] on textarea "Free will and determinism are two different beliefs that have been up for debat…" at bounding box center [660, 266] width 314 height 393
click at [554, 164] on textarea "Free will and determinism are two different beliefs that have been up for debat…" at bounding box center [660, 266] width 314 height 393
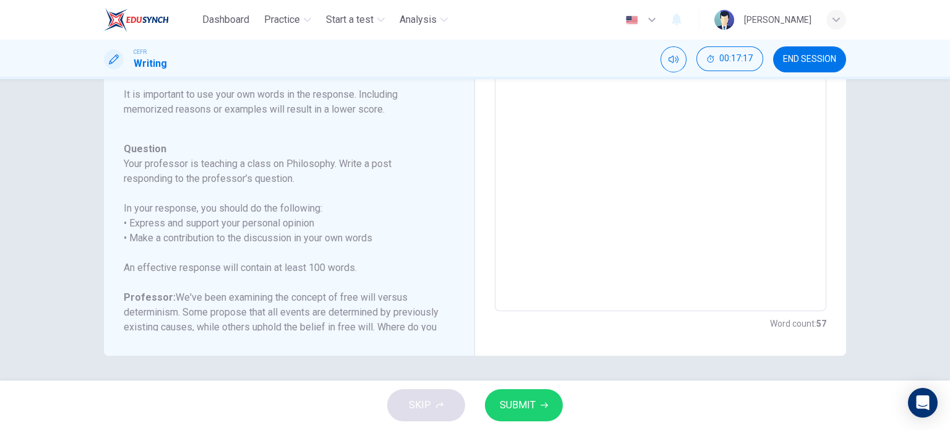
scroll to position [0, 0]
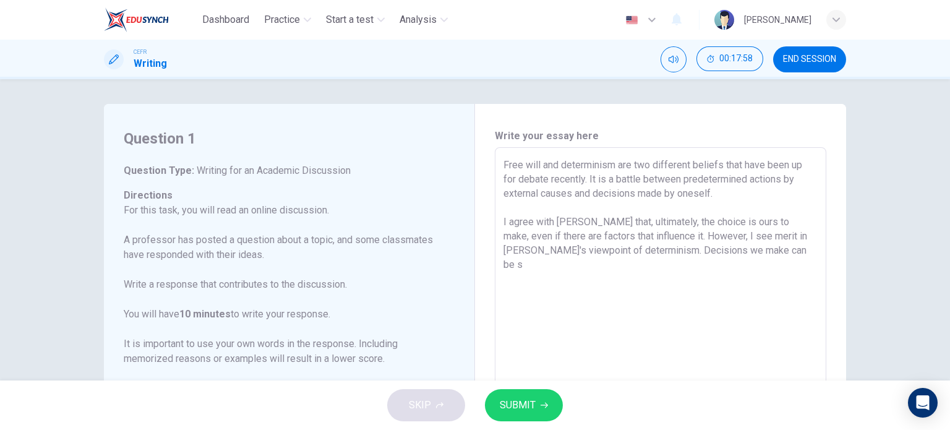
click at [618, 253] on textarea "Free will and determinism are two different beliefs that have been up for debat…" at bounding box center [660, 354] width 314 height 393
click at [764, 251] on textarea "Free will and determinism are two different beliefs that have been up for debat…" at bounding box center [660, 354] width 314 height 393
click at [573, 266] on textarea "Free will and determinism are two different beliefs that have been up for debat…" at bounding box center [660, 354] width 314 height 393
click at [617, 253] on textarea "Free will and determinism are two different beliefs that have been up for debat…" at bounding box center [660, 354] width 314 height 393
click at [574, 266] on textarea "Free will and determinism are two different beliefs that have been up for debat…" at bounding box center [660, 354] width 314 height 393
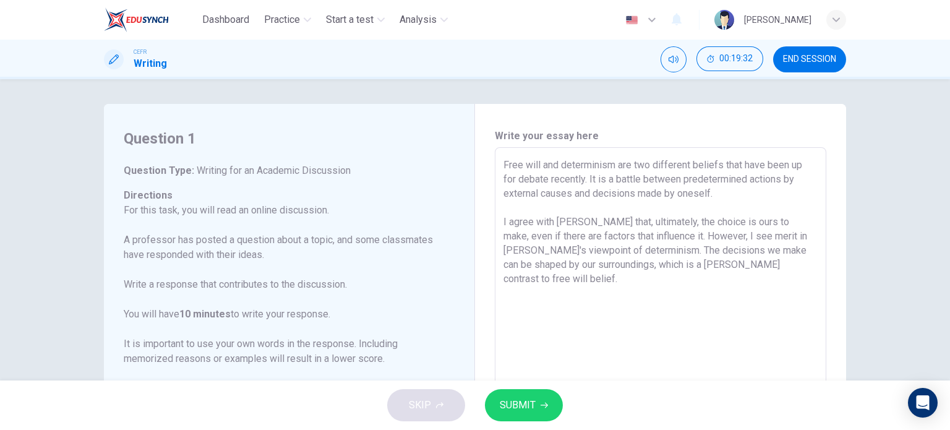
click at [720, 247] on textarea "Free will and determinism are two different beliefs that have been up for debat…" at bounding box center [660, 354] width 314 height 393
click at [767, 265] on textarea "Free will and determinism are two different beliefs that have been up for debat…" at bounding box center [660, 354] width 314 height 393
click at [723, 251] on textarea "Free will and determinism are two different beliefs that have been up for debat…" at bounding box center [660, 354] width 314 height 393
drag, startPoint x: 618, startPoint y: 250, endPoint x: 715, endPoint y: 252, distance: 96.5
click at [715, 252] on textarea "Free will and determinism are two different beliefs that have been up for debat…" at bounding box center [660, 354] width 314 height 393
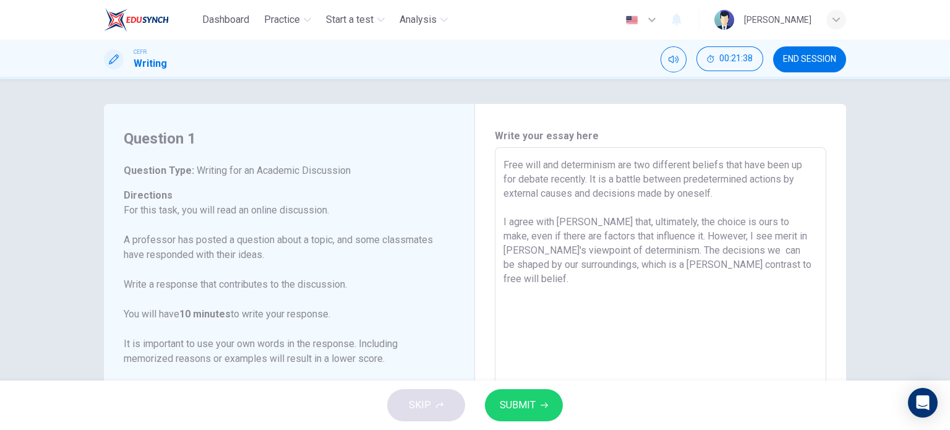
click at [715, 252] on textarea "Free will and determinism are two different beliefs that have been up for debat…" at bounding box center [660, 354] width 314 height 393
click at [694, 251] on textarea "Free will and determinism are two different beliefs that have been up for debat…" at bounding box center [660, 354] width 314 height 393
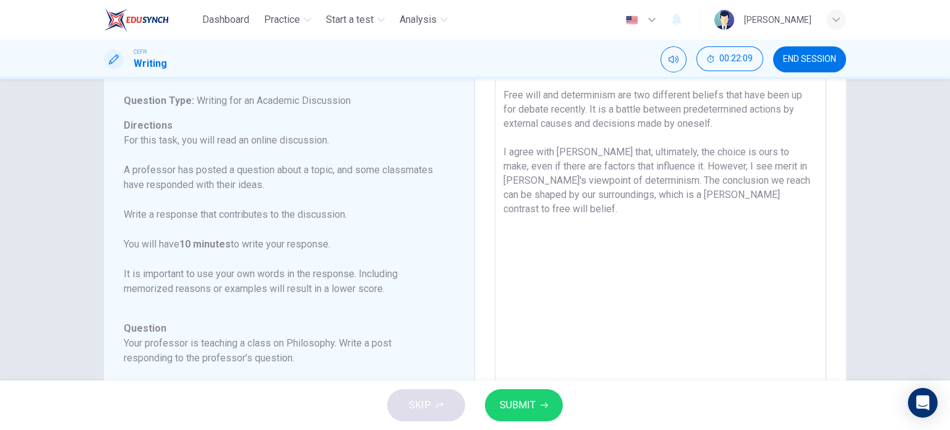
scroll to position [71, 0]
click at [771, 194] on textarea "Free will and determinism are two different beliefs that have been up for debat…" at bounding box center [660, 283] width 314 height 393
click at [571, 226] on textarea "Free will and determinism are two different beliefs that have been up for debat…" at bounding box center [660, 283] width 314 height 393
click at [635, 221] on textarea "Free will and determinism are two different beliefs that have been up for debat…" at bounding box center [660, 283] width 314 height 393
click at [712, 219] on textarea "Free will and determinism are two different beliefs that have been up for debat…" at bounding box center [660, 283] width 314 height 393
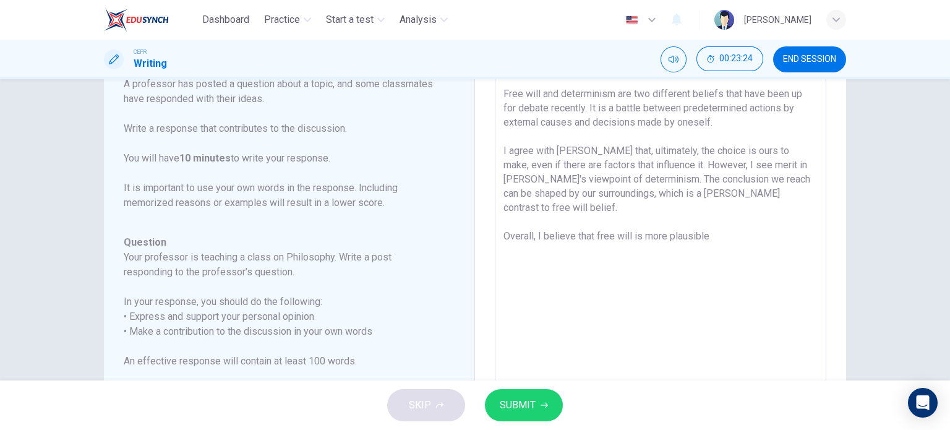
scroll to position [82, 0]
click at [589, 224] on textarea "Free will and determinism are two different beliefs that have been up for debat…" at bounding box center [660, 283] width 314 height 393
click at [561, 238] on textarea "Free will and determinism are two different beliefs that have been up for debat…" at bounding box center [660, 283] width 314 height 393
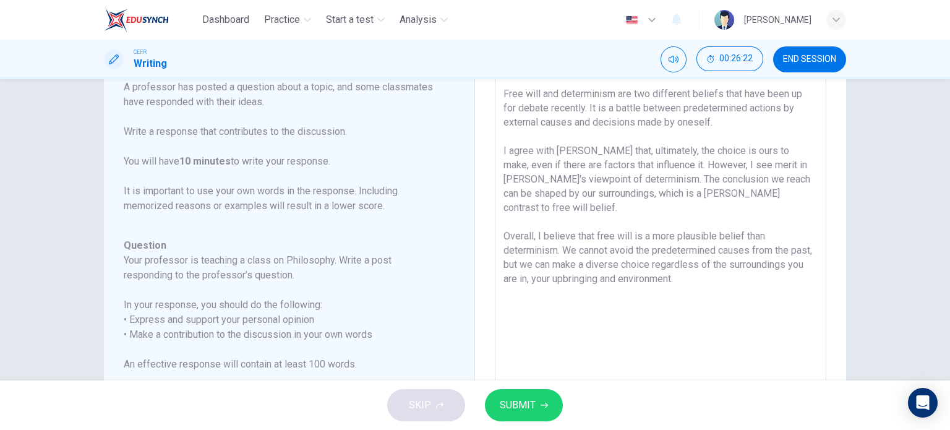
click at [514, 266] on textarea "Free will and determinism are two different beliefs that have been up for debat…" at bounding box center [660, 283] width 314 height 393
click at [562, 263] on textarea "Free will and determinism are two different beliefs that have been up for debat…" at bounding box center [660, 283] width 314 height 393
click at [706, 258] on textarea "Free will and determinism are two different beliefs that have been up for debat…" at bounding box center [660, 283] width 314 height 393
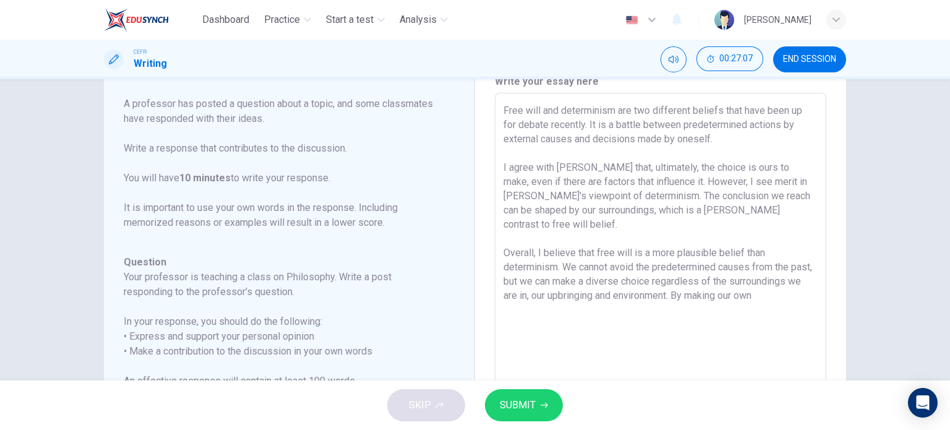
scroll to position [50, 0]
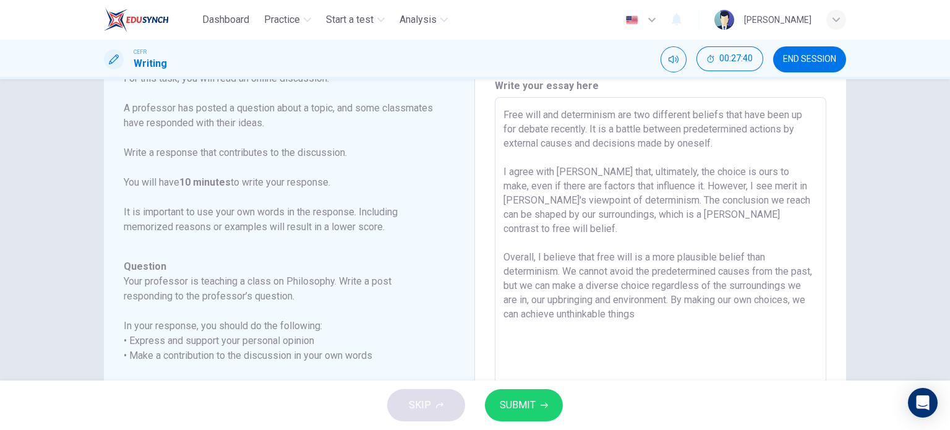
click at [596, 298] on textarea "Free will and determinism are two different beliefs that have been up for debat…" at bounding box center [660, 304] width 314 height 393
click at [605, 299] on textarea "Free will and determinism are two different beliefs that have been up for debat…" at bounding box center [660, 304] width 314 height 393
click at [689, 303] on textarea "Free will and determinism are two different beliefs that have been up for debat…" at bounding box center [660, 304] width 314 height 393
click at [595, 313] on textarea "Free will and determinism are two different beliefs that have been up for debat…" at bounding box center [660, 304] width 314 height 393
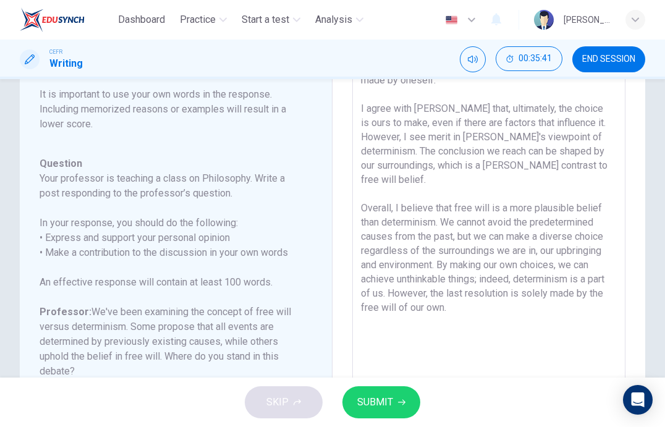
scroll to position [39, 0]
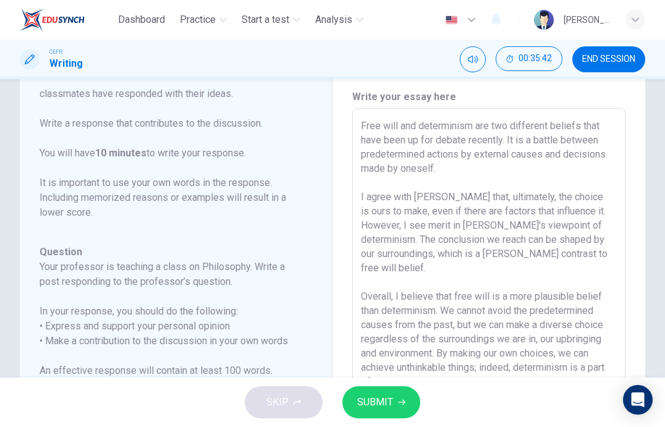
click at [361, 128] on textarea "Free will and determinism are two different beliefs that have been up for debat…" at bounding box center [489, 315] width 256 height 393
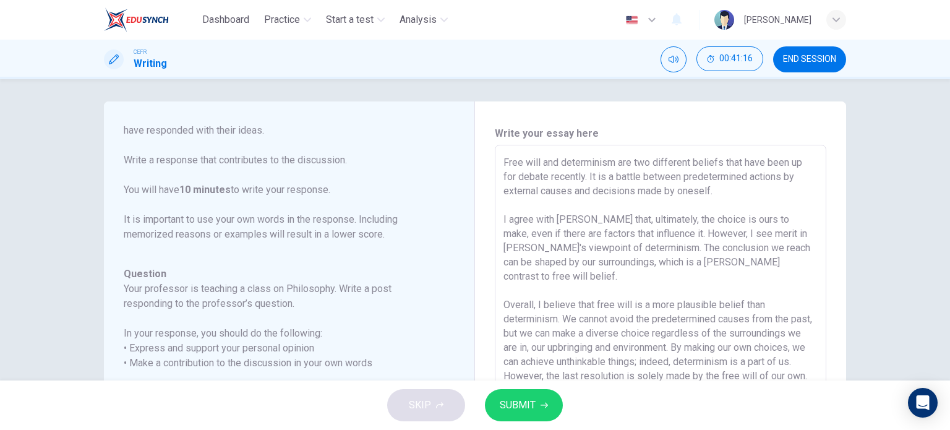
scroll to position [0, 0]
drag, startPoint x: 645, startPoint y: 295, endPoint x: 501, endPoint y: 318, distance: 146.0
click at [503, 318] on textarea "Free will and determinism are two different beliefs that have been up for debat…" at bounding box center [660, 354] width 314 height 393
click at [551, 241] on textarea "Free will and determinism are two different beliefs that have been up for debat…" at bounding box center [660, 354] width 314 height 393
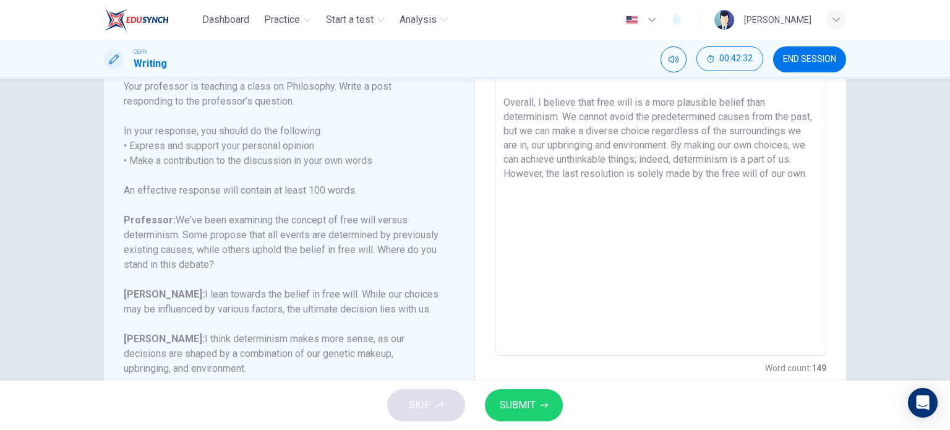
scroll to position [205, 0]
click at [537, 402] on button "SUBMIT" at bounding box center [524, 405] width 78 height 32
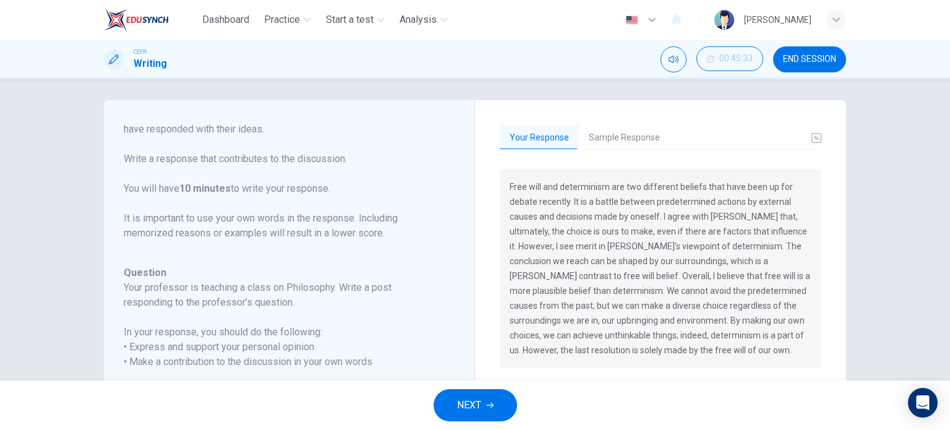
scroll to position [0, 0]
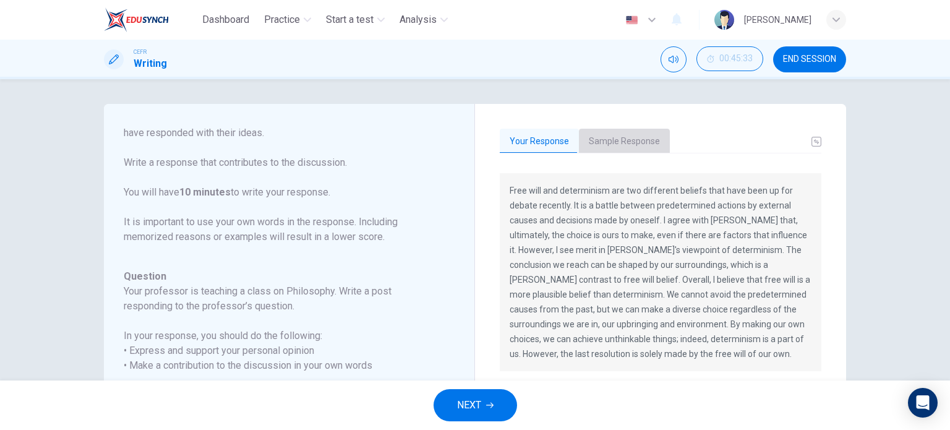
click at [621, 146] on button "Sample Response" at bounding box center [624, 142] width 91 height 26
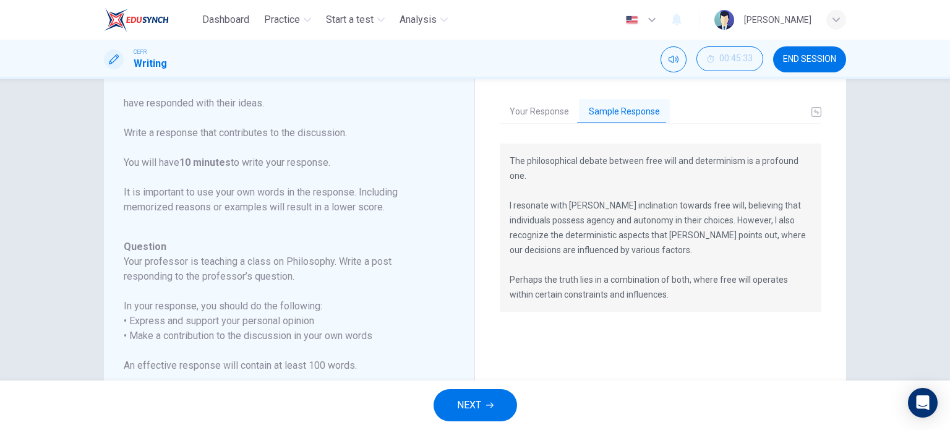
scroll to position [30, 0]
click at [495, 405] on button "NEXT" at bounding box center [474, 405] width 83 height 32
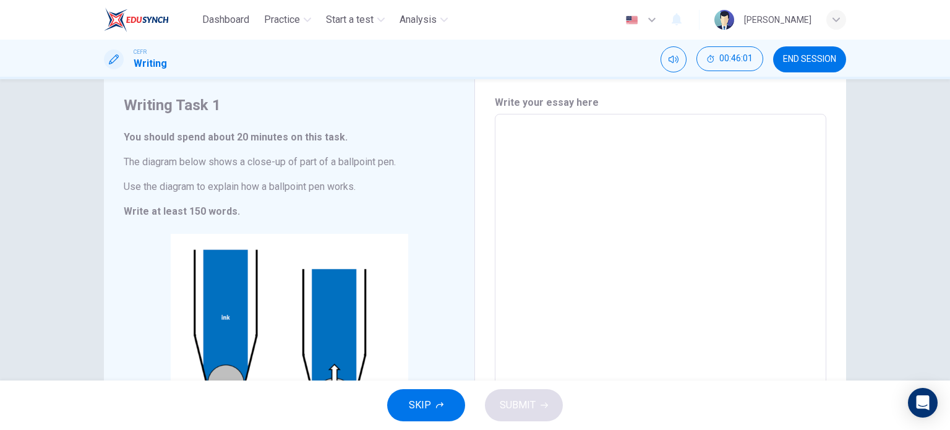
scroll to position [0, 0]
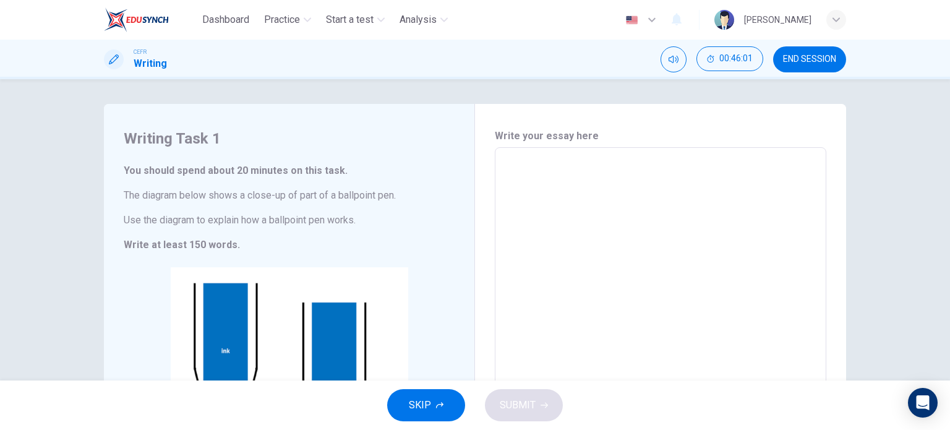
click at [558, 205] on textarea at bounding box center [660, 318] width 314 height 321
click at [509, 415] on button "SUBMIT" at bounding box center [524, 405] width 78 height 32
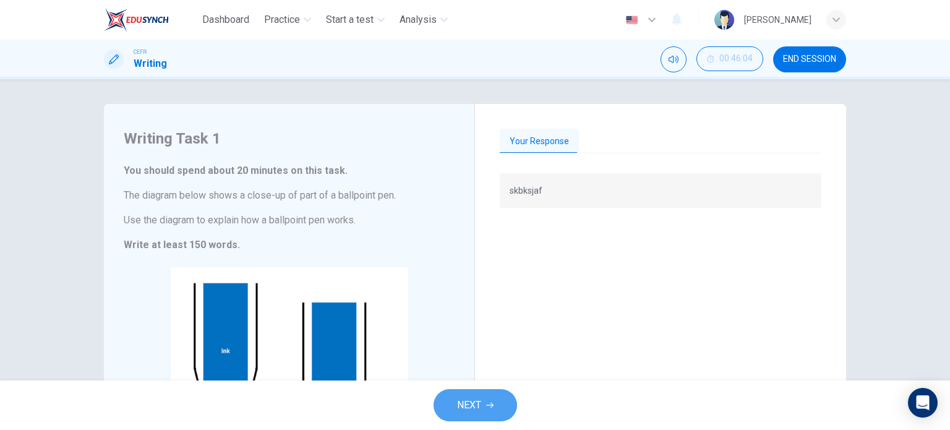
click at [498, 400] on button "NEXT" at bounding box center [474, 405] width 83 height 32
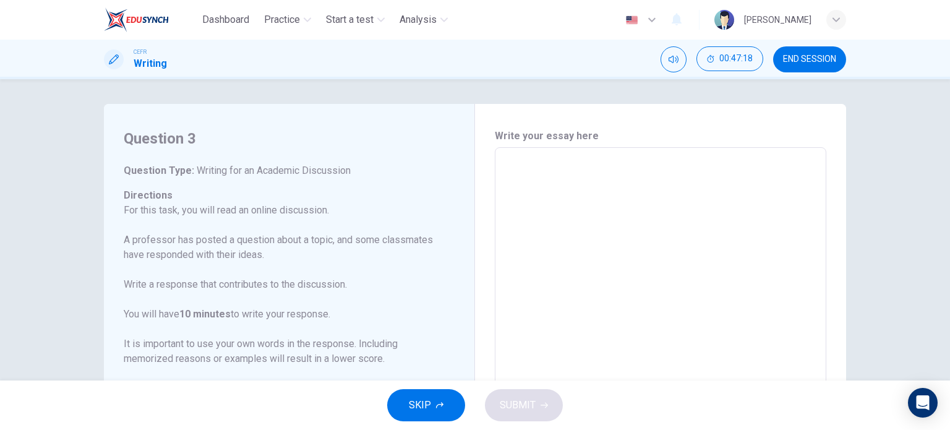
click at [544, 176] on textarea at bounding box center [660, 354] width 314 height 393
click at [536, 409] on button "SUBMIT" at bounding box center [524, 405] width 78 height 32
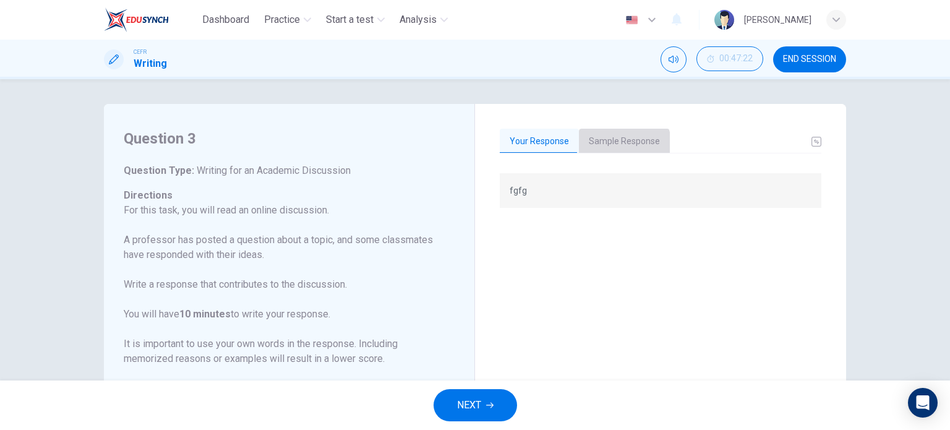
click at [614, 145] on button "Sample Response" at bounding box center [624, 142] width 91 height 26
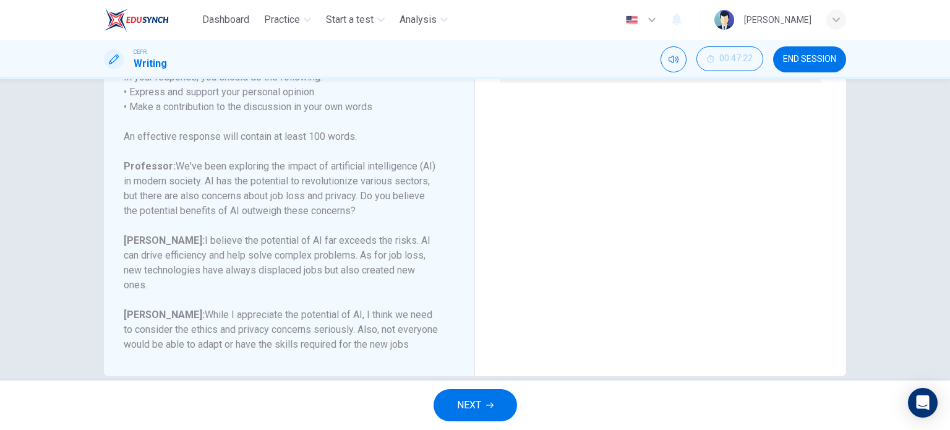
scroll to position [249, 0]
